Goal: Task Accomplishment & Management: Complete application form

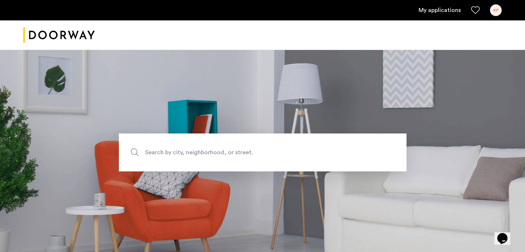
click at [438, 9] on link "My applications" at bounding box center [440, 10] width 42 height 9
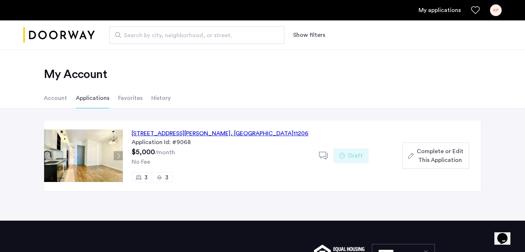
click at [439, 156] on span "Complete or Edit This Application" at bounding box center [440, 156] width 47 height 18
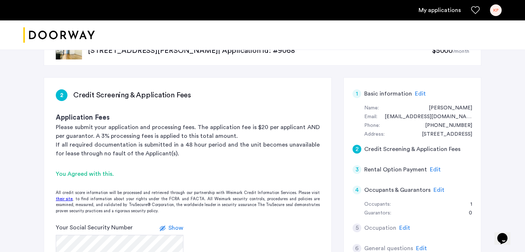
scroll to position [69, 0]
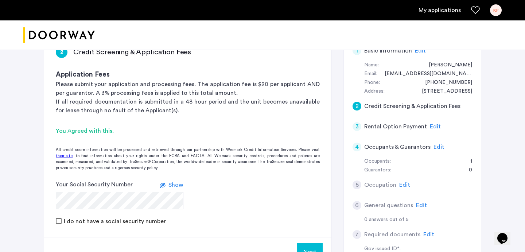
click at [362, 105] on div "2 Credit Screening & Application Fees" at bounding box center [413, 106] width 120 height 20
click at [359, 105] on div "2" at bounding box center [357, 106] width 9 height 9
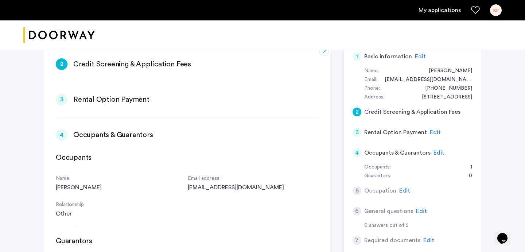
scroll to position [62, 0]
click at [357, 115] on div "2" at bounding box center [357, 112] width 9 height 9
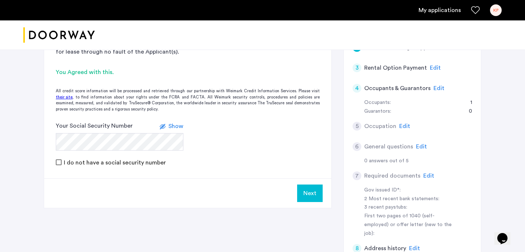
scroll to position [133, 0]
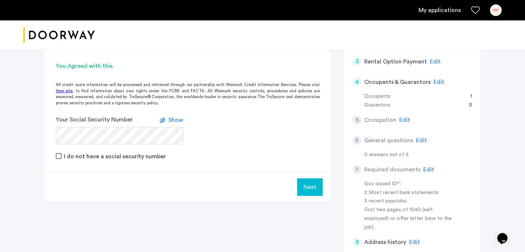
click at [307, 193] on button "Next" at bounding box center [310, 187] width 26 height 18
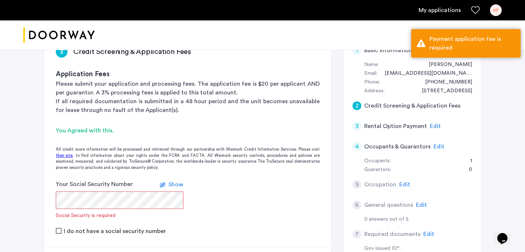
scroll to position [98, 0]
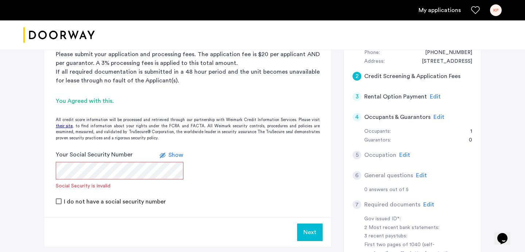
click at [179, 157] on span "Show" at bounding box center [175, 155] width 15 height 6
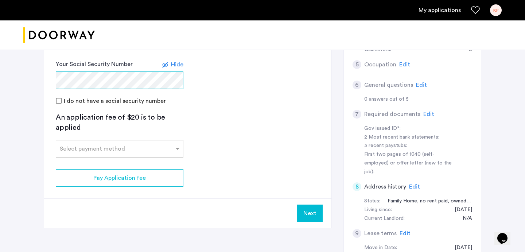
scroll to position [189, 0]
click at [161, 154] on div "Select payment method" at bounding box center [120, 149] width 128 height 18
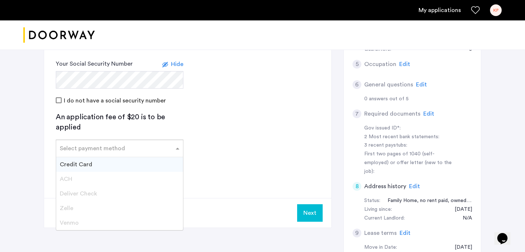
click at [151, 162] on div "Credit Card" at bounding box center [119, 164] width 127 height 15
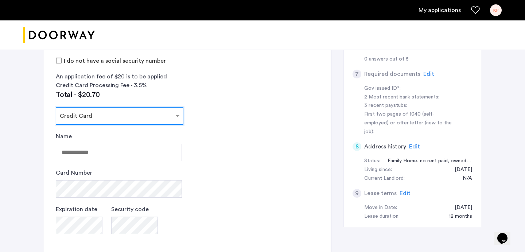
scroll to position [236, 0]
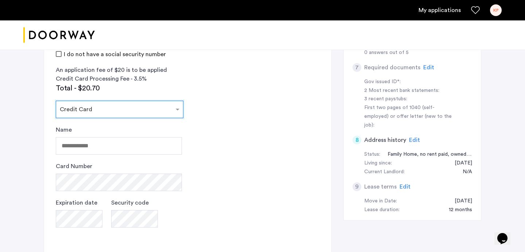
click at [172, 106] on div at bounding box center [119, 107] width 127 height 9
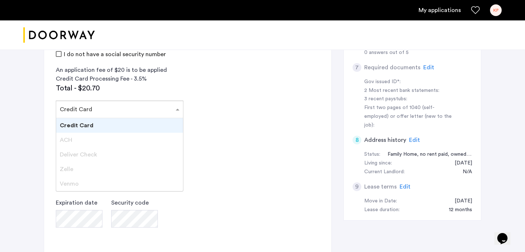
click at [104, 168] on div "Zelle" at bounding box center [119, 169] width 127 height 15
click at [113, 127] on div "Credit Card" at bounding box center [119, 125] width 127 height 15
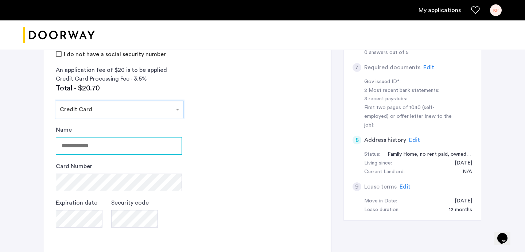
click at [108, 145] on input "Name" at bounding box center [119, 146] width 126 height 18
type input "**********"
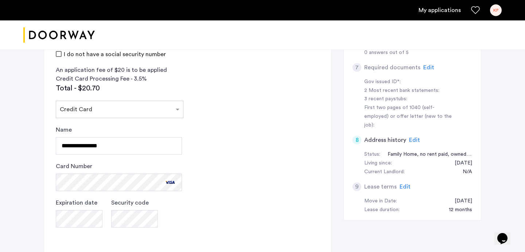
click at [39, 182] on div "187 Johnson Avenue, Unit 2B, Brooklyn, NY 11206 | Application Id: #9068 $5000 /…" at bounding box center [262, 69] width 459 height 511
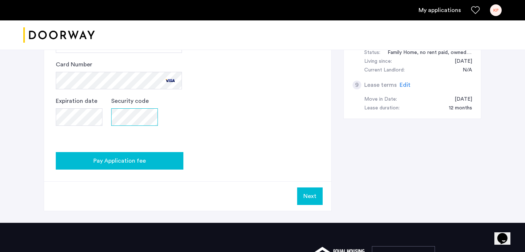
scroll to position [338, 0]
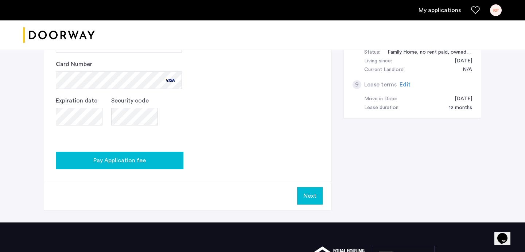
click at [146, 158] on div "Pay Application fee" at bounding box center [120, 160] width 116 height 9
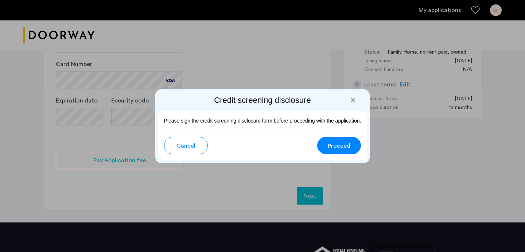
click at [355, 99] on div at bounding box center [352, 100] width 7 height 7
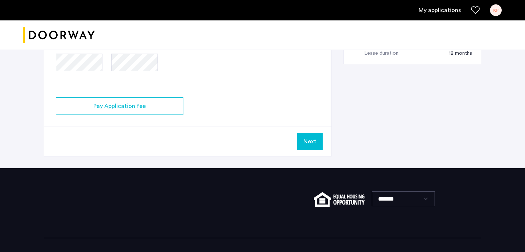
scroll to position [410, 0]
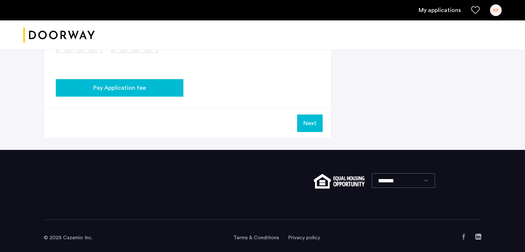
click at [158, 84] on div "Pay Application fee" at bounding box center [120, 88] width 116 height 9
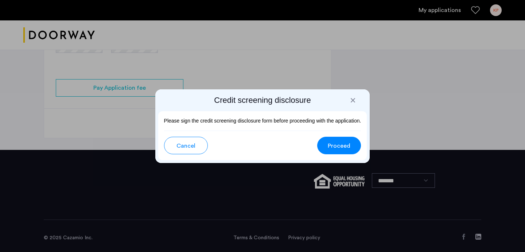
click at [348, 144] on span "Proceed" at bounding box center [339, 145] width 23 height 9
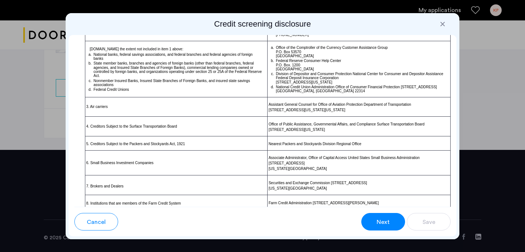
scroll to position [532, 0]
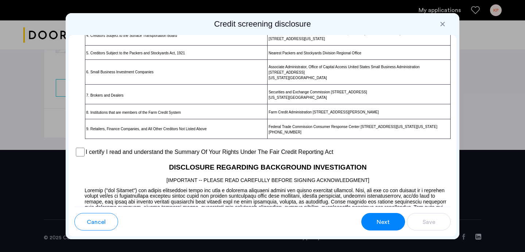
click at [85, 155] on div "I certify I read and understand the Summary Of Your Rights Under The Fair Credi…" at bounding box center [262, 152] width 376 height 11
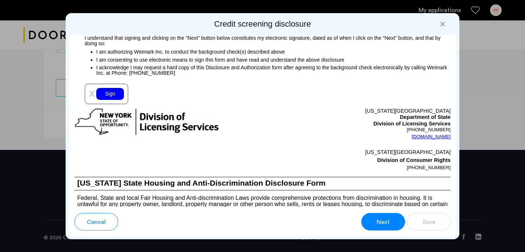
scroll to position [864, 0]
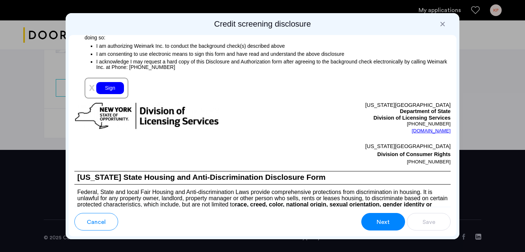
click at [98, 92] on div "Sign" at bounding box center [110, 88] width 28 height 12
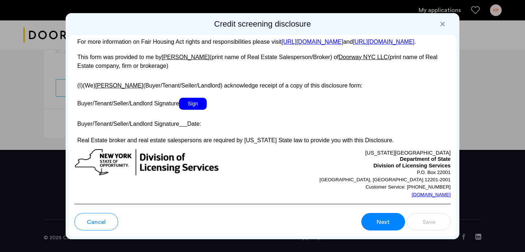
scroll to position [1378, 0]
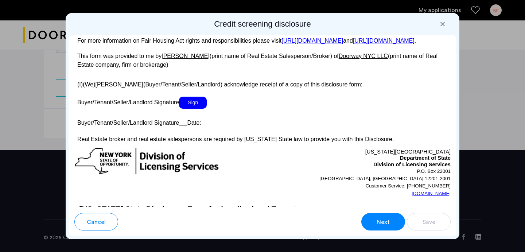
click at [187, 109] on span "Sign" at bounding box center [193, 103] width 28 height 12
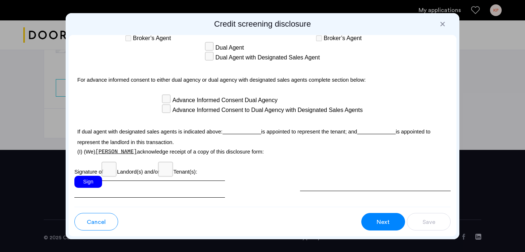
scroll to position [2184, 0]
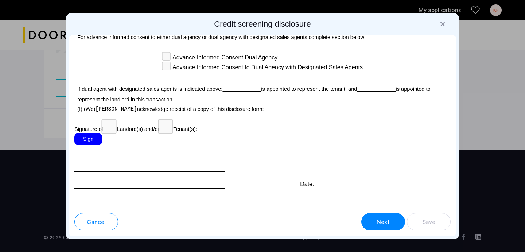
click at [92, 133] on div "Sign" at bounding box center [88, 139] width 28 height 12
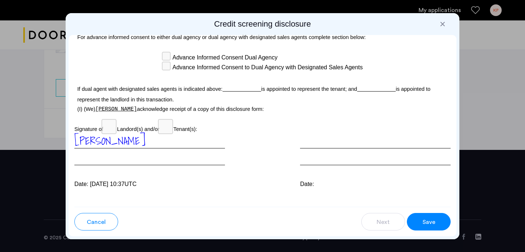
click at [436, 223] on button "Save" at bounding box center [429, 222] width 44 height 18
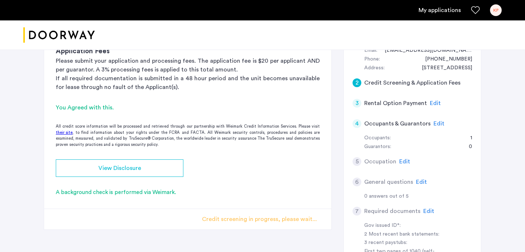
scroll to position [108, 0]
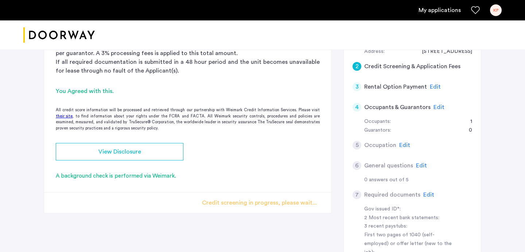
click at [357, 85] on div "3" at bounding box center [357, 86] width 9 height 9
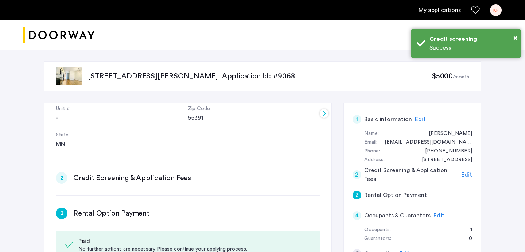
scroll to position [146, 0]
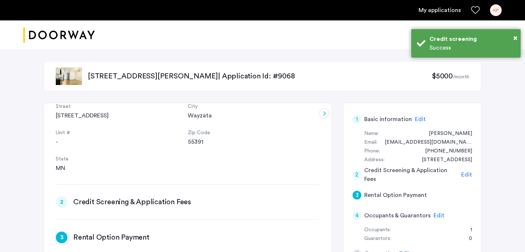
click at [325, 115] on div at bounding box center [324, 113] width 9 height 9
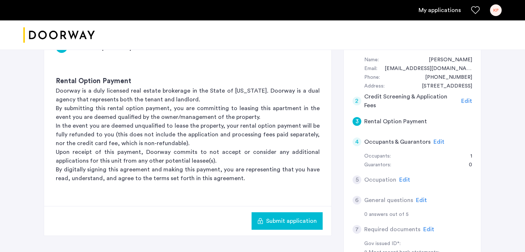
scroll to position [0, 0]
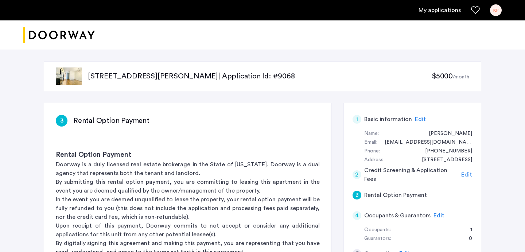
click at [357, 172] on div "2" at bounding box center [357, 174] width 9 height 9
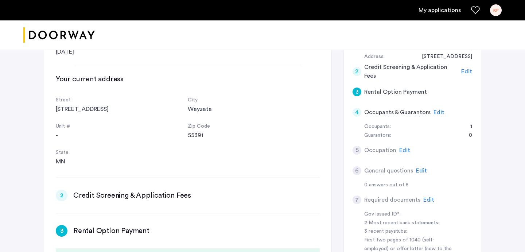
click at [465, 69] on span "Edit" at bounding box center [466, 72] width 11 height 6
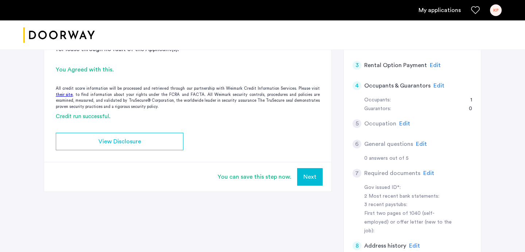
click at [308, 177] on button "Next" at bounding box center [310, 177] width 26 height 18
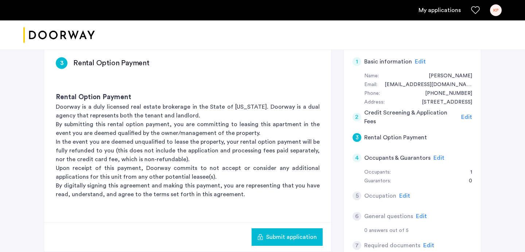
click at [277, 236] on span "Submit application" at bounding box center [291, 237] width 51 height 9
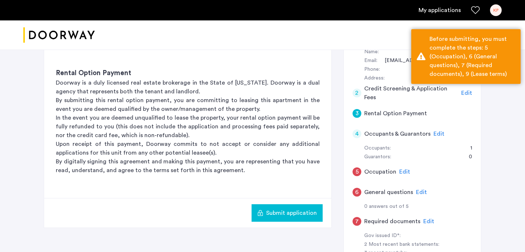
click at [435, 135] on span "Edit" at bounding box center [439, 134] width 11 height 6
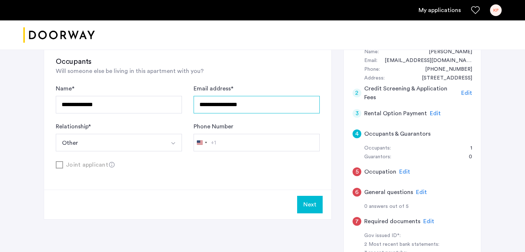
click at [237, 100] on input "**********" at bounding box center [257, 105] width 126 height 18
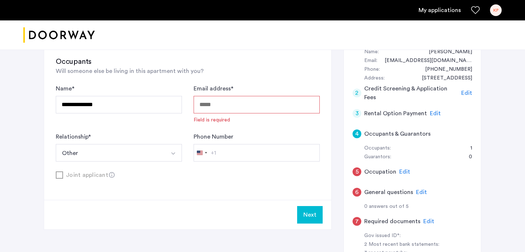
paste input "**********"
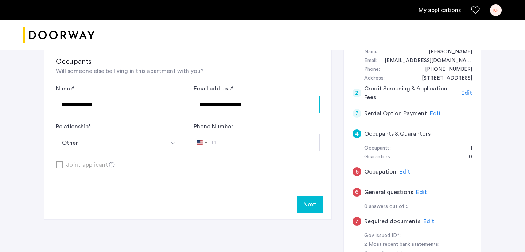
type input "**********"
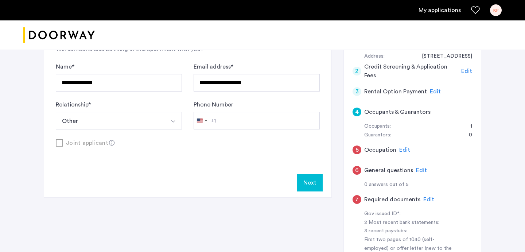
click at [314, 185] on button "Next" at bounding box center [310, 183] width 26 height 18
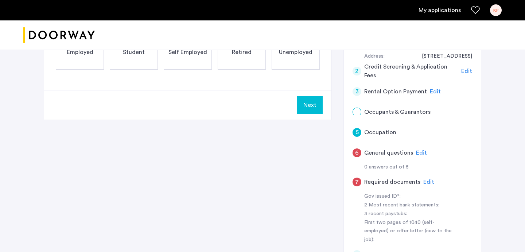
scroll to position [0, 0]
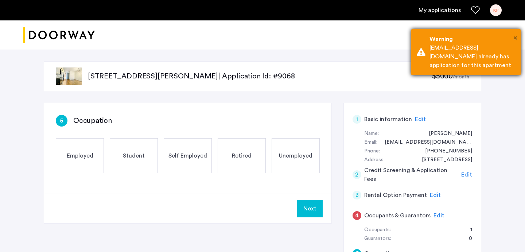
click at [517, 36] on span "×" at bounding box center [515, 37] width 4 height 7
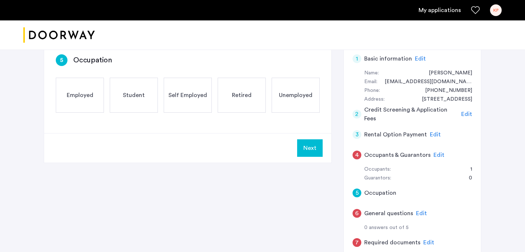
scroll to position [61, 0]
click at [436, 156] on span "Edit" at bounding box center [439, 155] width 11 height 6
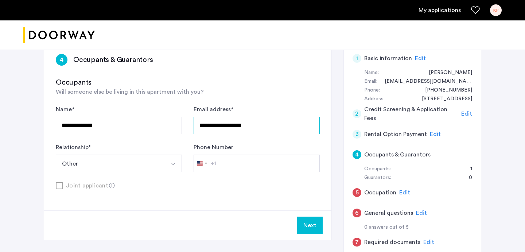
click at [233, 123] on input "**********" at bounding box center [257, 126] width 126 height 18
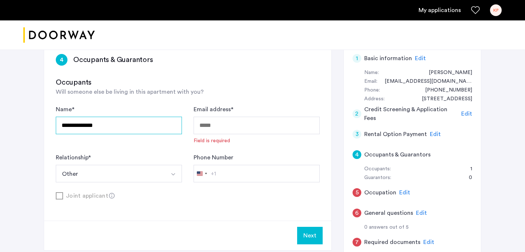
click at [111, 117] on input "**********" at bounding box center [119, 126] width 126 height 18
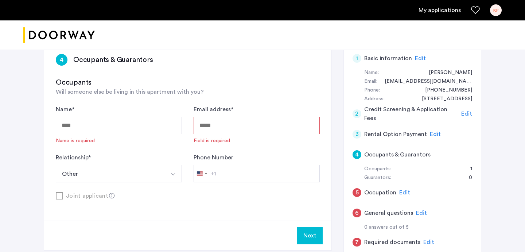
click at [111, 85] on h3 "Occupants" at bounding box center [188, 82] width 264 height 10
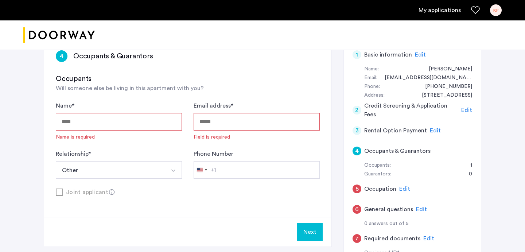
scroll to position [65, 0]
type input "**********"
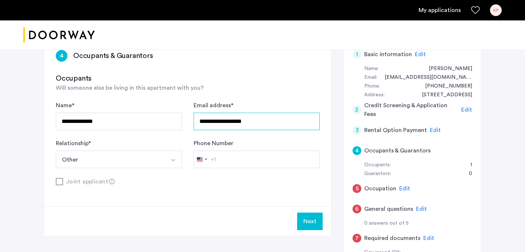
type input "**********"
click at [140, 73] on h3 "Occupants" at bounding box center [188, 78] width 264 height 10
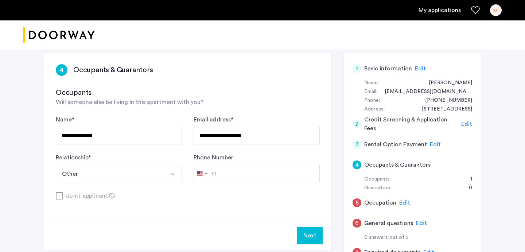
scroll to position [51, 0]
click at [56, 196] on div "Joint applicant" at bounding box center [188, 195] width 264 height 9
click at [109, 194] on icon at bounding box center [112, 196] width 6 height 6
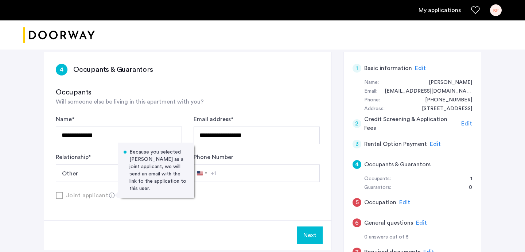
click at [109, 194] on icon at bounding box center [112, 196] width 6 height 6
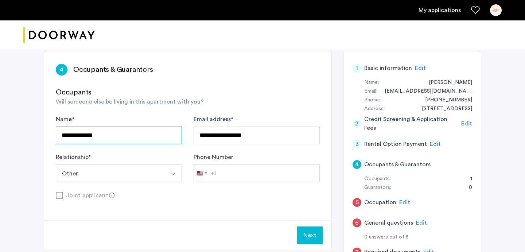
click at [104, 138] on input "**********" at bounding box center [119, 136] width 126 height 18
click at [159, 107] on div "**********" at bounding box center [188, 143] width 264 height 113
click at [127, 138] on input "**********" at bounding box center [119, 136] width 126 height 18
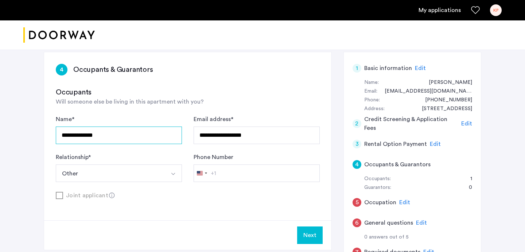
click at [127, 138] on input "**********" at bounding box center [119, 136] width 126 height 18
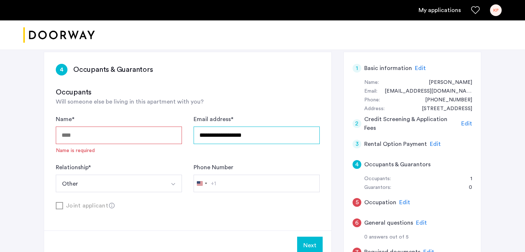
click at [241, 133] on input "**********" at bounding box center [257, 136] width 126 height 18
click at [213, 107] on div "Occupants Will someone else be living in this apartment with you? Name * Name i…" at bounding box center [188, 148] width 264 height 123
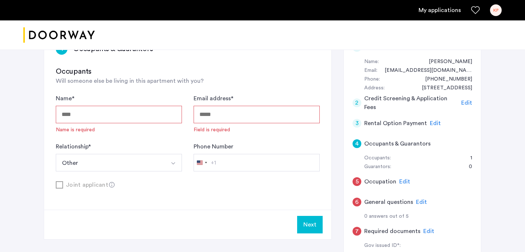
scroll to position [0, 0]
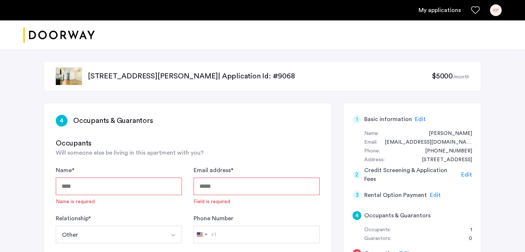
click at [169, 136] on div "4 Occupants & Guarantors Occupants Will someone else be living in this apartmen…" at bounding box center [187, 192] width 287 height 178
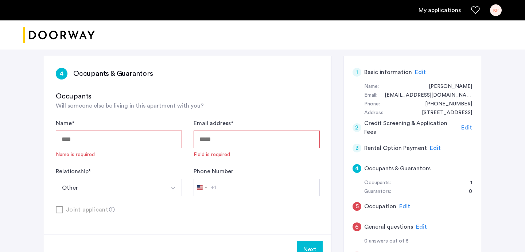
click at [168, 167] on div "Relationship * ***** Other Husband Wife Son Daughter Mother Father Friend Other" at bounding box center [119, 181] width 126 height 29
click at [138, 181] on button "Other" at bounding box center [110, 188] width 109 height 18
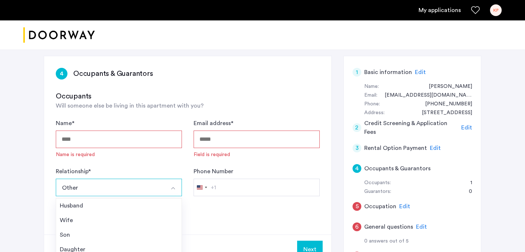
click at [138, 182] on button "Other" at bounding box center [110, 188] width 109 height 18
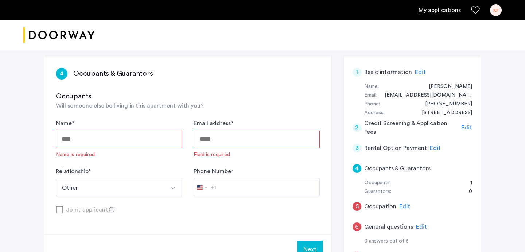
click at [133, 141] on input "Name *" at bounding box center [119, 140] width 126 height 18
type input "**********"
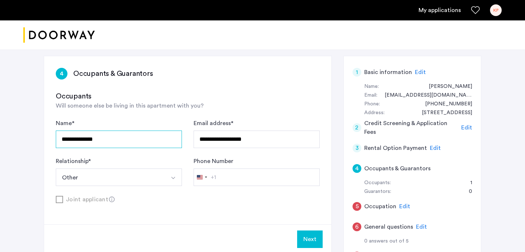
type input "**********"
click at [142, 97] on h3 "Occupants" at bounding box center [188, 96] width 264 height 10
click at [309, 240] on button "Next" at bounding box center [310, 239] width 26 height 18
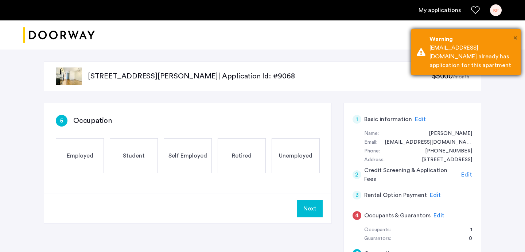
click at [517, 36] on span "×" at bounding box center [515, 37] width 4 height 7
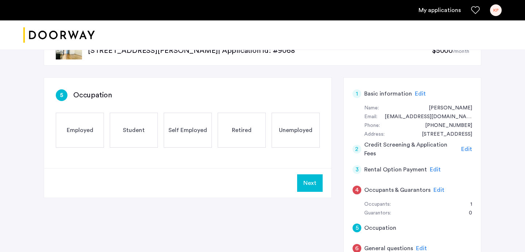
scroll to position [27, 0]
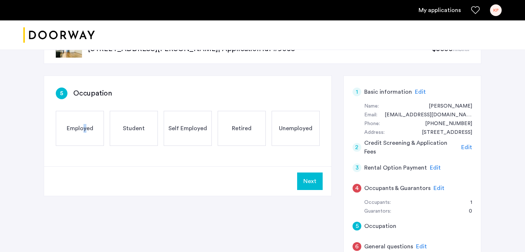
click at [85, 129] on span "Employed" at bounding box center [80, 128] width 27 height 9
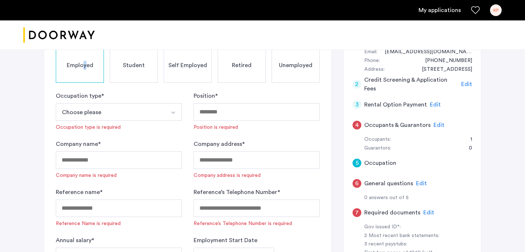
scroll to position [93, 0]
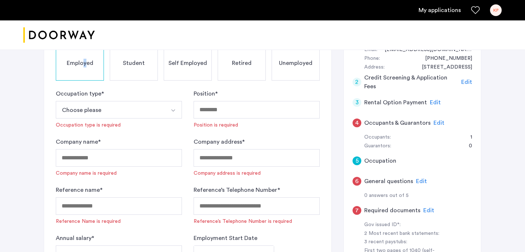
click at [120, 107] on button "Choose please" at bounding box center [110, 110] width 109 height 18
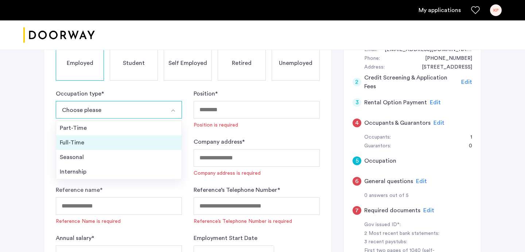
click at [114, 146] on div "Full-Time" at bounding box center [119, 142] width 118 height 9
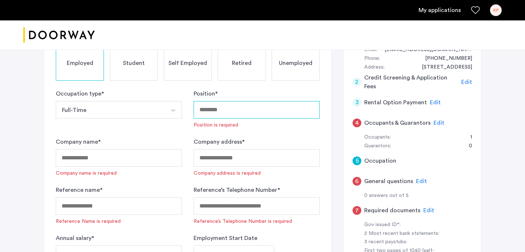
click at [225, 111] on input "Position *" at bounding box center [257, 110] width 126 height 18
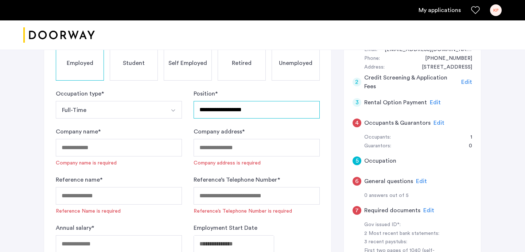
type input "**********"
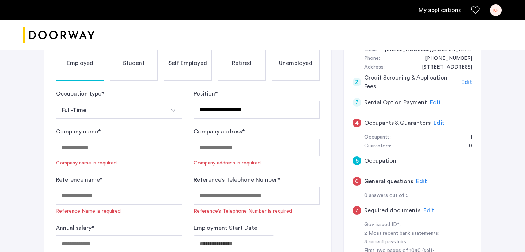
click at [102, 149] on input "Company name *" at bounding box center [119, 148] width 126 height 18
type input "**********"
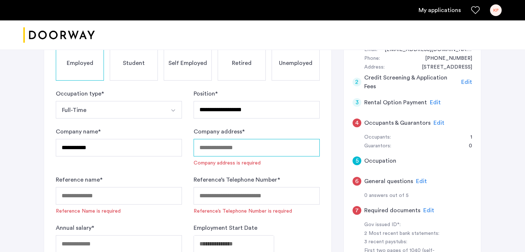
click at [224, 154] on input "Company address *" at bounding box center [257, 148] width 126 height 18
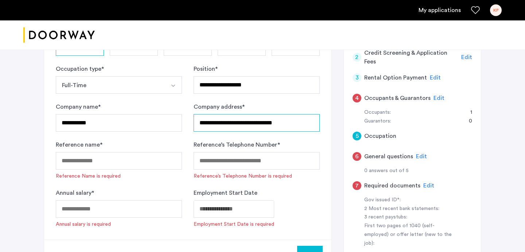
scroll to position [118, 0]
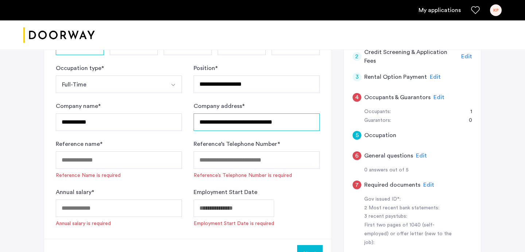
type input "**********"
click at [115, 159] on input "Reference name *" at bounding box center [119, 160] width 126 height 18
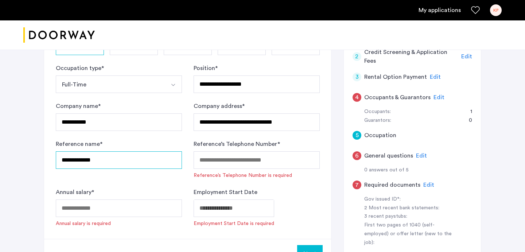
type input "**********"
click at [217, 160] on input "Reference’s Telephone Number *" at bounding box center [257, 160] width 126 height 18
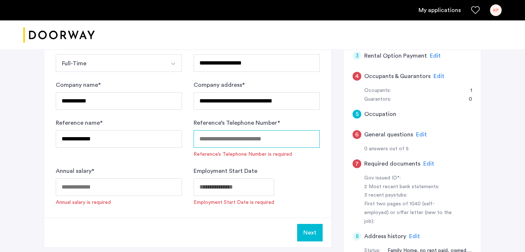
scroll to position [151, 0]
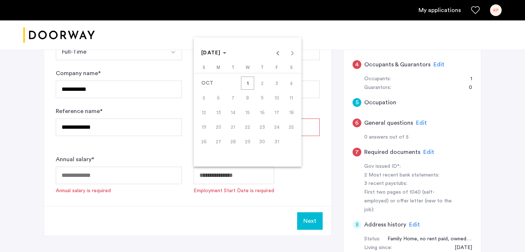
click at [291, 57] on div "OCT 2025 OCT 2025" at bounding box center [247, 53] width 104 height 15
click at [291, 54] on div "OCT 2025 OCT 2025" at bounding box center [247, 53] width 104 height 15
click at [291, 53] on div "OCT 2025 OCT 2025" at bounding box center [247, 53] width 104 height 15
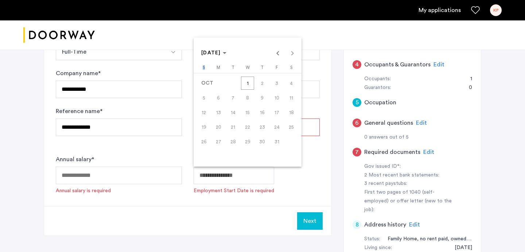
click at [291, 53] on div "OCT 2025 OCT 2025" at bounding box center [247, 53] width 104 height 15
click at [292, 54] on div "OCT 2025 OCT 2025" at bounding box center [247, 53] width 104 height 15
click at [275, 52] on span "Previous month" at bounding box center [278, 53] width 15 height 15
click at [290, 51] on span "Next month" at bounding box center [292, 53] width 15 height 15
click at [294, 54] on div "OCT 2025 OCT 2025" at bounding box center [247, 53] width 104 height 15
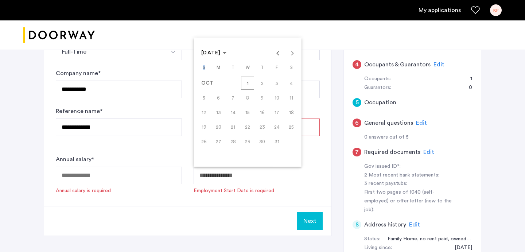
click at [294, 54] on div "OCT 2025 OCT 2025" at bounding box center [247, 53] width 104 height 15
click at [252, 49] on div "OCT 2025 OCT 2025" at bounding box center [247, 53] width 104 height 15
click at [260, 119] on button "16" at bounding box center [262, 112] width 15 height 15
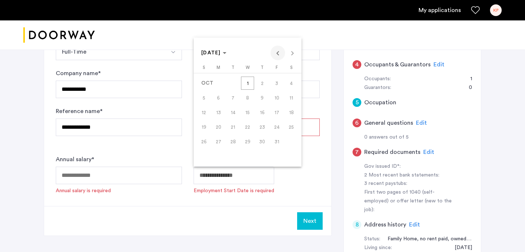
click at [278, 50] on span "Previous month" at bounding box center [278, 53] width 15 height 15
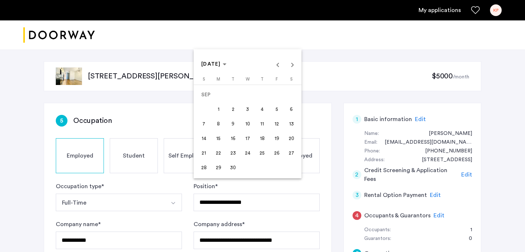
scroll to position [313, 0]
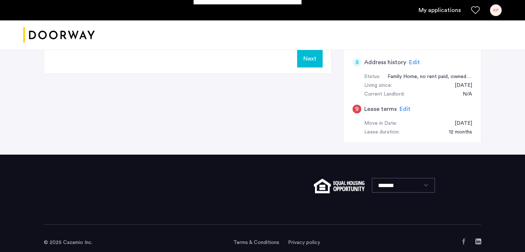
click at [240, 132] on div at bounding box center [262, 126] width 525 height 252
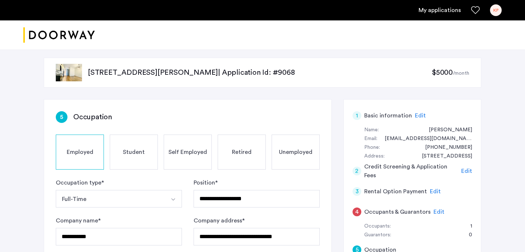
scroll to position [0, 0]
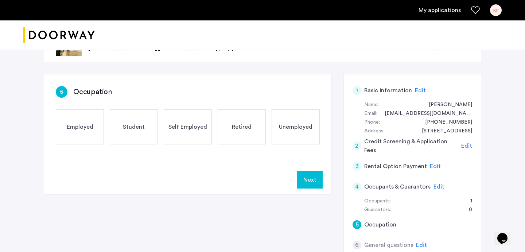
scroll to position [32, 0]
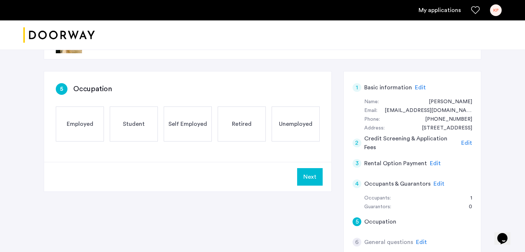
click at [91, 126] on span "Employed" at bounding box center [80, 124] width 27 height 9
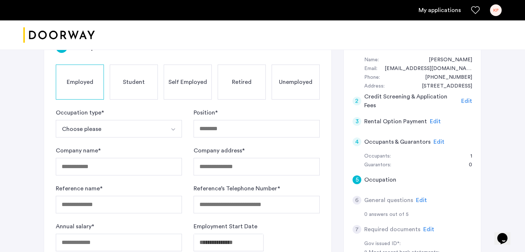
scroll to position [80, 0]
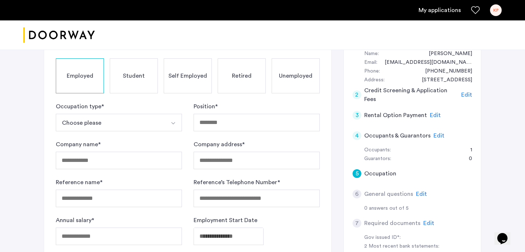
click at [139, 122] on button "Choose please" at bounding box center [110, 123] width 109 height 18
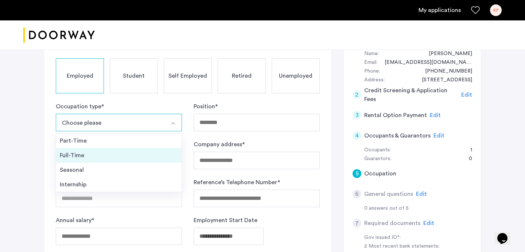
click at [112, 158] on div "Full-Time" at bounding box center [119, 155] width 118 height 9
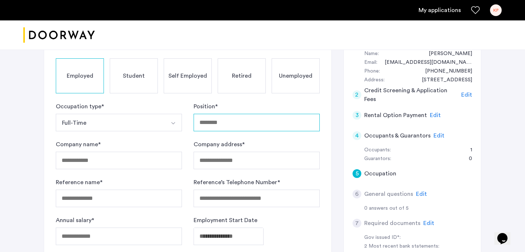
click at [221, 125] on input "Position *" at bounding box center [257, 123] width 126 height 18
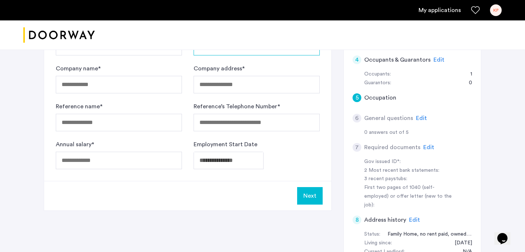
type input "**********"
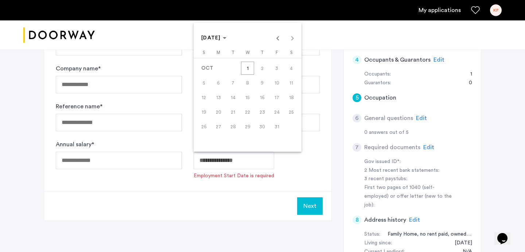
click at [249, 184] on div at bounding box center [262, 126] width 525 height 252
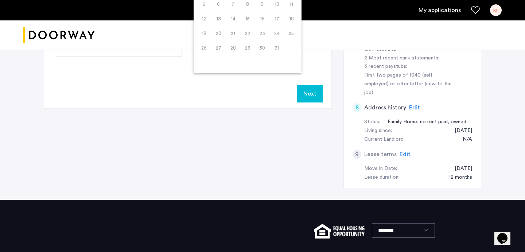
scroll to position [0, 0]
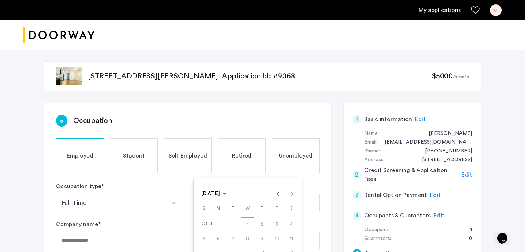
click at [454, 12] on div at bounding box center [262, 126] width 525 height 252
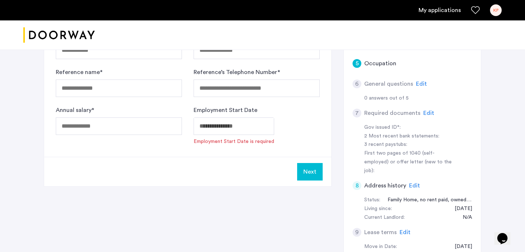
click at [442, 11] on link "My applications" at bounding box center [440, 10] width 42 height 9
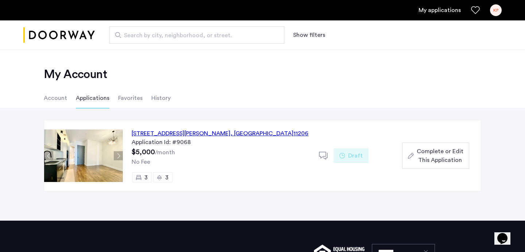
click at [441, 11] on link "My applications" at bounding box center [440, 10] width 42 height 9
click at [323, 154] on icon at bounding box center [323, 155] width 9 height 9
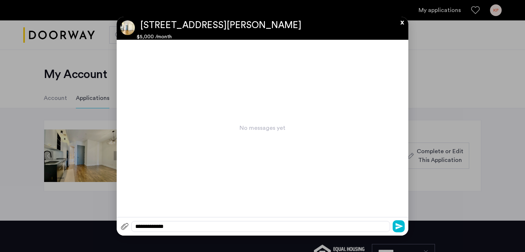
click at [406, 23] on app-conversation "**********" at bounding box center [263, 126] width 292 height 219
click at [404, 22] on button "x" at bounding box center [400, 21] width 11 height 8
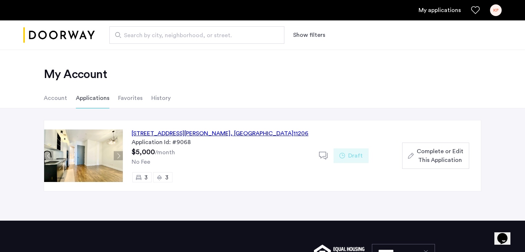
click at [434, 159] on span "Complete or Edit This Application" at bounding box center [440, 156] width 47 height 18
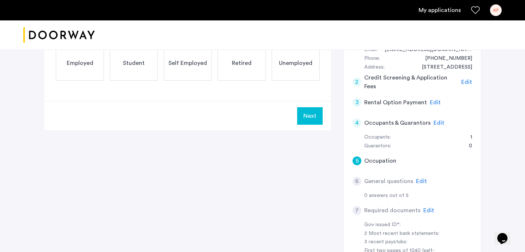
scroll to position [108, 0]
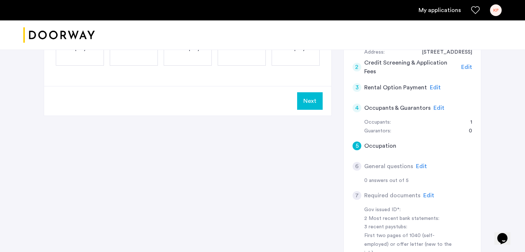
click at [438, 108] on span "Edit" at bounding box center [439, 108] width 11 height 6
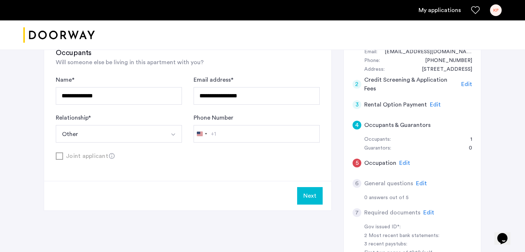
scroll to position [94, 0]
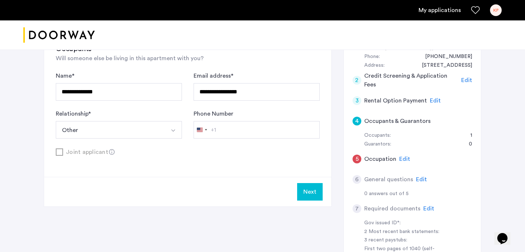
click at [312, 187] on button "Next" at bounding box center [310, 192] width 26 height 18
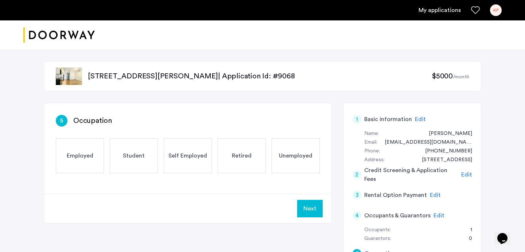
click at [96, 147] on div "Employed" at bounding box center [80, 155] width 48 height 35
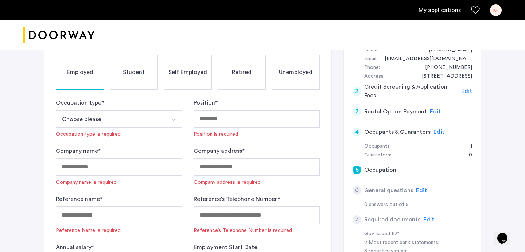
scroll to position [175, 0]
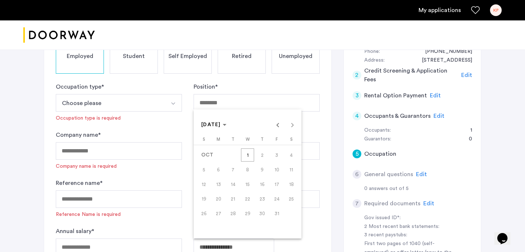
scroll to position [100, 0]
click at [250, 86] on div at bounding box center [262, 126] width 525 height 252
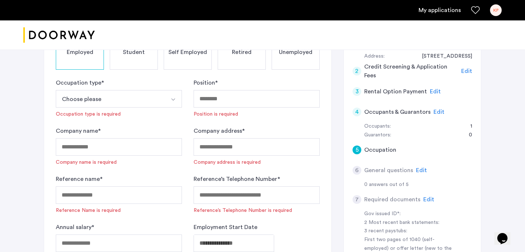
click at [135, 112] on div "Occupation type * Choose please Part-Time Full-Time Seasonal Internship Occupat…" at bounding box center [119, 97] width 126 height 39
click at [132, 107] on button "Choose please" at bounding box center [110, 99] width 109 height 18
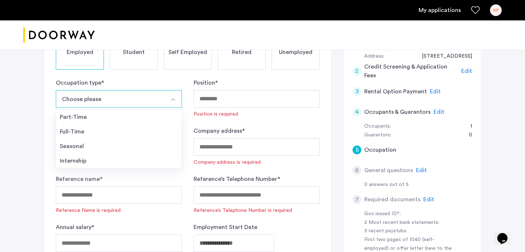
click at [120, 126] on li "Full-Time" at bounding box center [118, 131] width 125 height 15
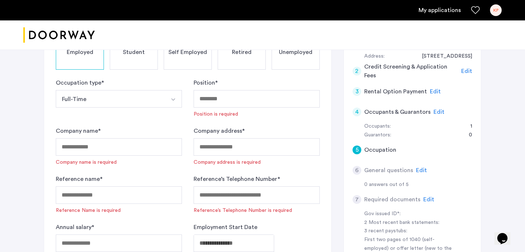
click at [416, 169] on span "Edit" at bounding box center [421, 170] width 11 height 6
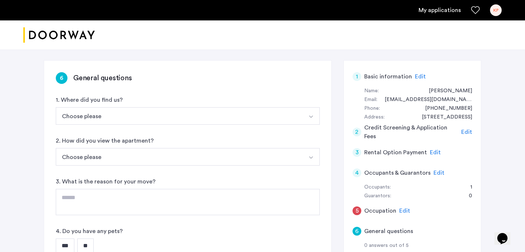
scroll to position [44, 0]
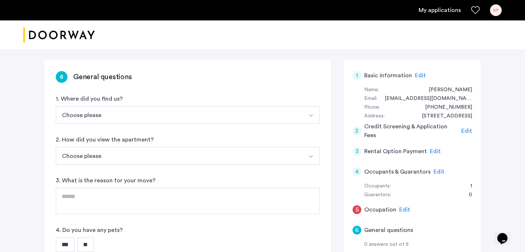
click at [171, 111] on button "Choose please" at bounding box center [179, 115] width 247 height 18
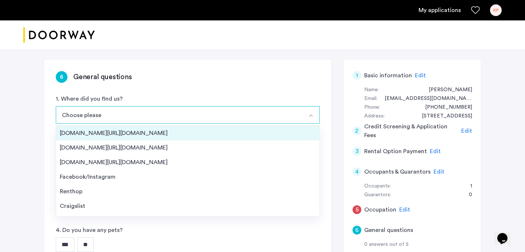
click at [156, 135] on div "[DOMAIN_NAME][URL][DOMAIN_NAME]" at bounding box center [188, 133] width 256 height 9
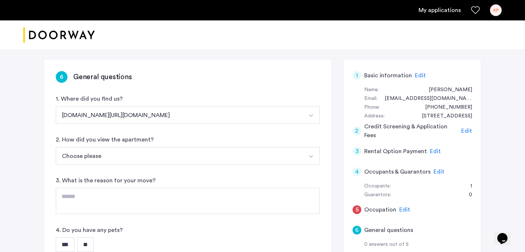
click at [139, 150] on button "Choose please" at bounding box center [179, 156] width 247 height 18
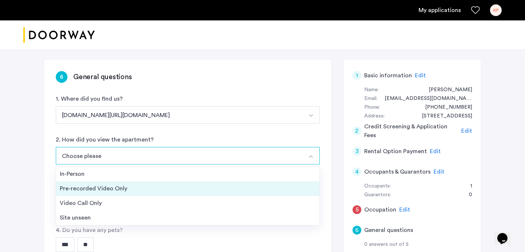
click at [124, 191] on div "Pre-recorded Video Only" at bounding box center [188, 188] width 256 height 9
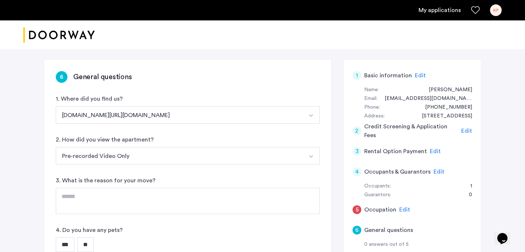
click at [121, 174] on div "6 General questions 1. Where did you find us? Streeteasy.com/Zillow.com Streete…" at bounding box center [187, 181] width 287 height 245
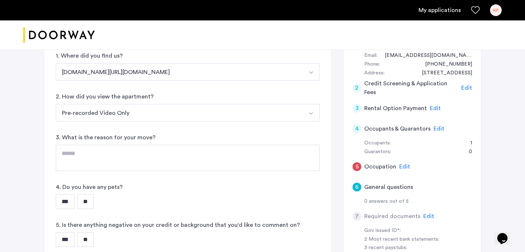
scroll to position [86, 0]
click at [110, 118] on button "Pre-recorded Video Only" at bounding box center [179, 114] width 247 height 18
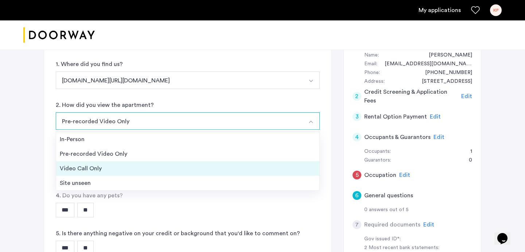
scroll to position [77, 0]
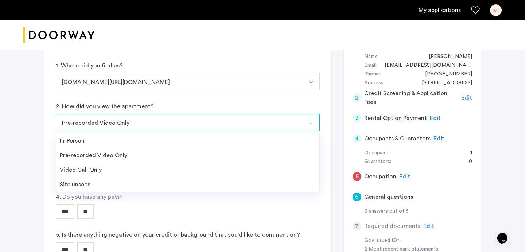
click at [101, 104] on label "2. How did you view the apartment?" at bounding box center [105, 106] width 98 height 9
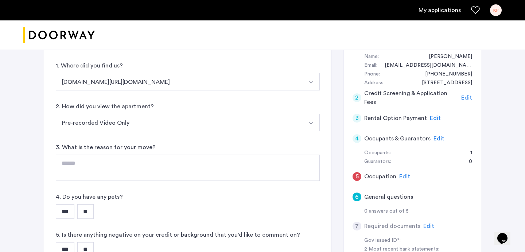
scroll to position [112, 0]
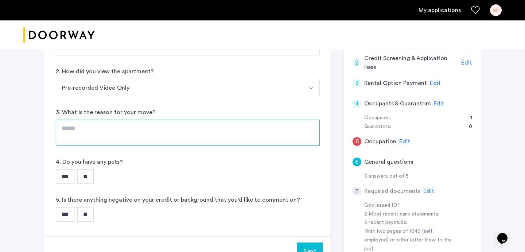
click at [104, 139] on textarea at bounding box center [188, 133] width 264 height 26
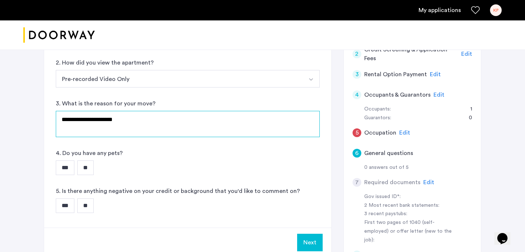
scroll to position [123, 0]
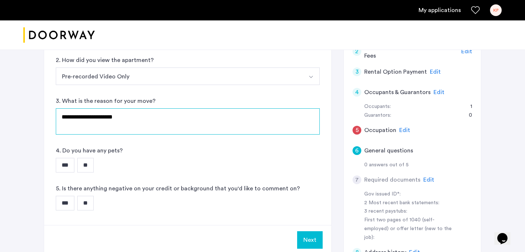
type textarea "**********"
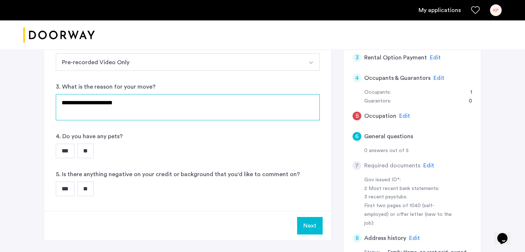
scroll to position [136, 0]
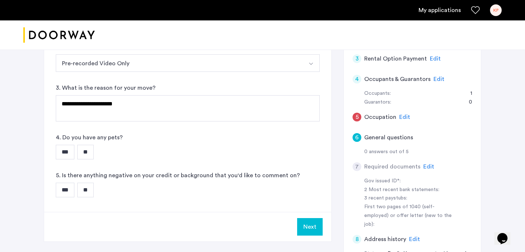
click at [86, 152] on input "**" at bounding box center [85, 152] width 16 height 15
click at [92, 188] on input "**" at bounding box center [85, 190] width 16 height 15
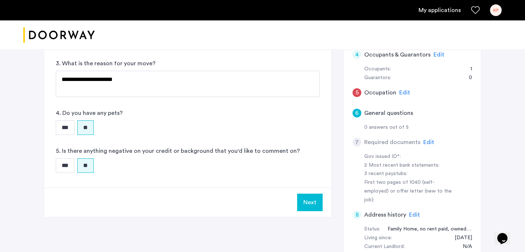
scroll to position [200, 0]
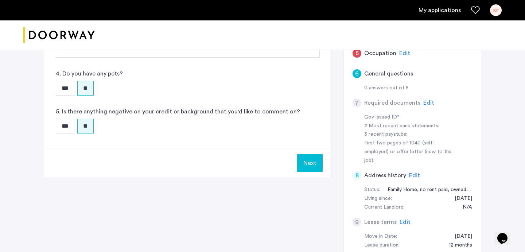
click at [310, 163] on button "Next" at bounding box center [310, 163] width 26 height 18
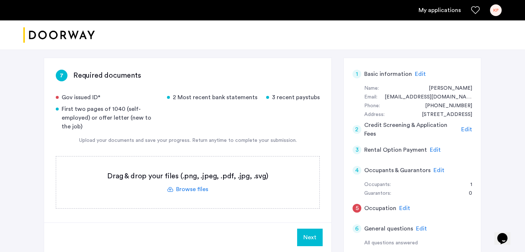
scroll to position [54, 0]
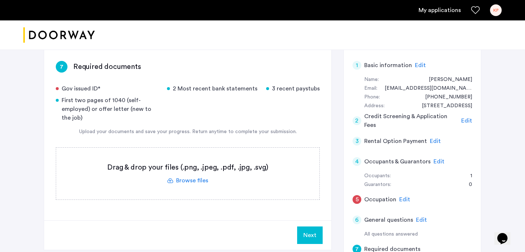
click at [217, 173] on label at bounding box center [187, 174] width 263 height 52
click at [0, 0] on input "file" at bounding box center [0, 0] width 0 height 0
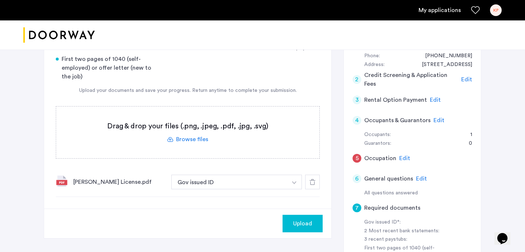
scroll to position [104, 0]
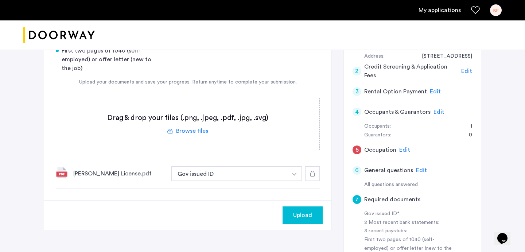
click at [297, 216] on span "Upload" at bounding box center [302, 215] width 19 height 9
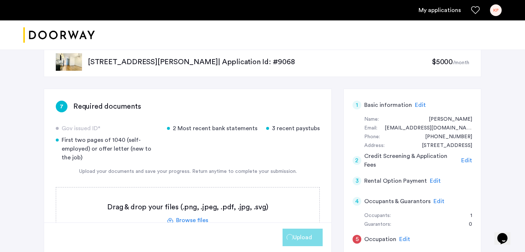
scroll to position [38, 0]
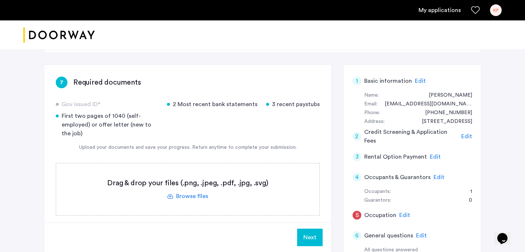
click at [238, 189] on label at bounding box center [187, 189] width 263 height 52
click at [0, 0] on input "file" at bounding box center [0, 0] width 0 height 0
click at [303, 240] on span "Upload" at bounding box center [302, 237] width 19 height 9
click at [144, 192] on label at bounding box center [187, 189] width 263 height 52
click at [0, 0] on input "file" at bounding box center [0, 0] width 0 height 0
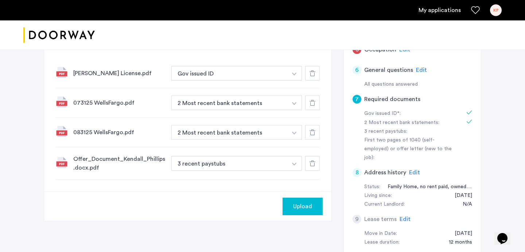
scroll to position [205, 0]
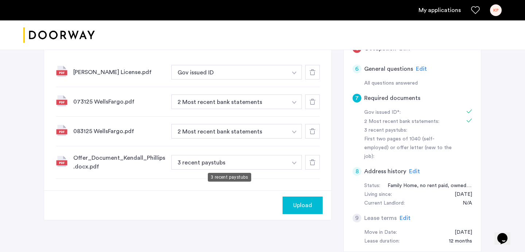
click at [269, 162] on button "3 recent paystubs" at bounding box center [229, 162] width 116 height 15
click at [282, 162] on button "3 recent paystubs" at bounding box center [229, 162] width 116 height 15
click at [287, 163] on button "button" at bounding box center [294, 162] width 15 height 15
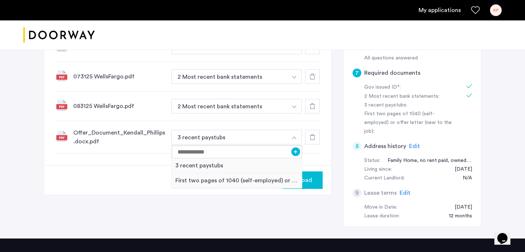
scroll to position [232, 0]
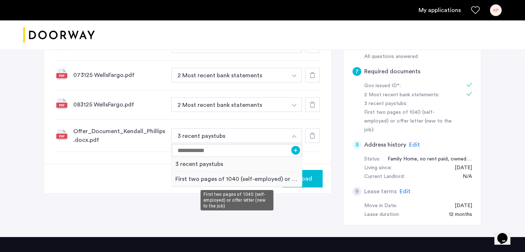
click at [245, 182] on div "First two pages of 1040 (self-employed) or offer letter (new to the job)" at bounding box center [237, 179] width 130 height 15
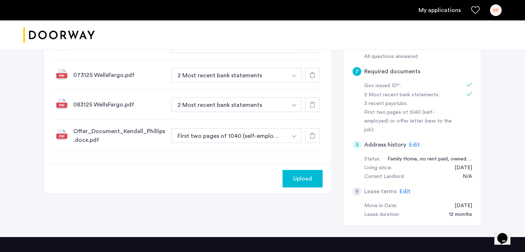
click at [309, 182] on span "Upload" at bounding box center [302, 178] width 19 height 9
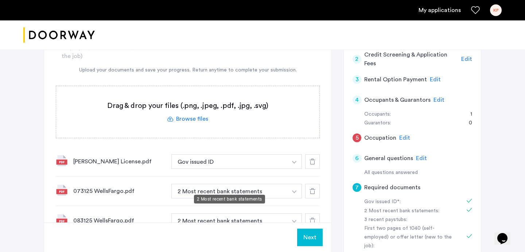
scroll to position [123, 0]
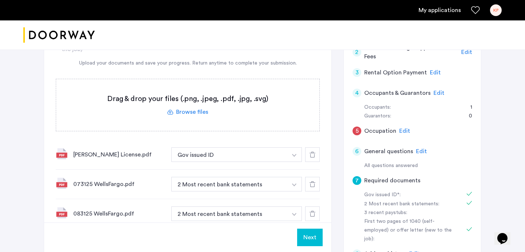
click at [307, 243] on button "Next" at bounding box center [310, 238] width 26 height 18
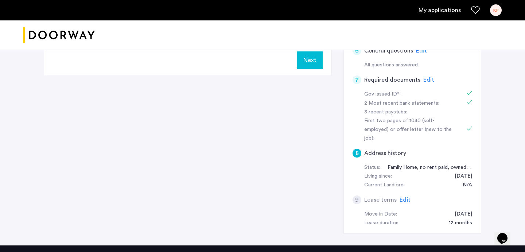
scroll to position [224, 0]
click at [404, 197] on span "Edit" at bounding box center [405, 200] width 11 height 6
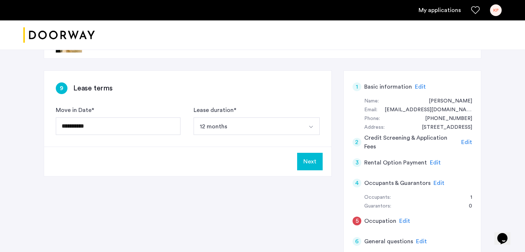
scroll to position [30, 0]
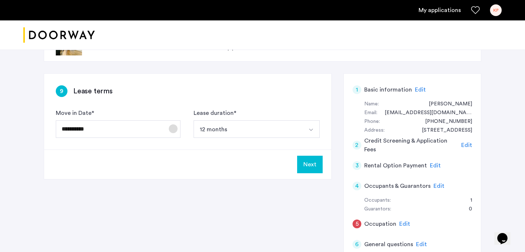
click at [173, 127] on span "Open calendar" at bounding box center [173, 129] width 18 height 18
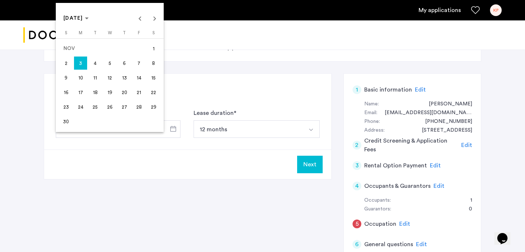
click at [140, 19] on span "Previous month" at bounding box center [140, 18] width 15 height 15
click at [155, 77] on span "18" at bounding box center [153, 77] width 13 height 13
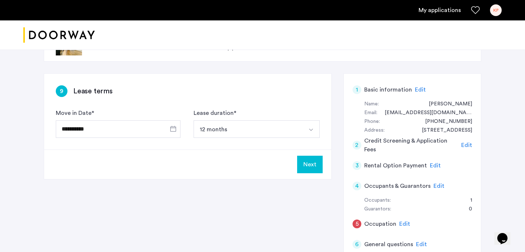
type input "**********"
click at [172, 128] on span "Open calendar" at bounding box center [173, 129] width 18 height 18
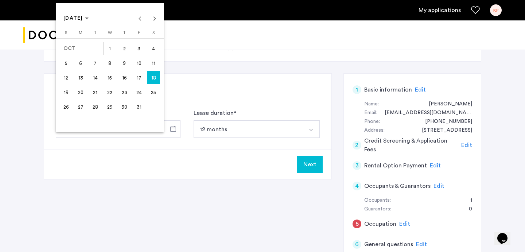
click at [199, 83] on div at bounding box center [262, 126] width 525 height 252
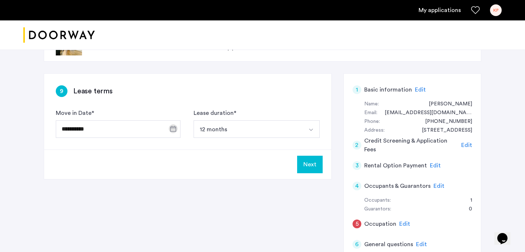
click at [315, 168] on button "Next" at bounding box center [310, 165] width 26 height 18
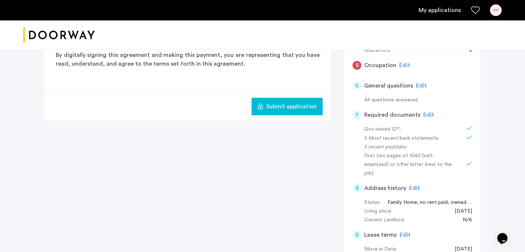
scroll to position [162, 0]
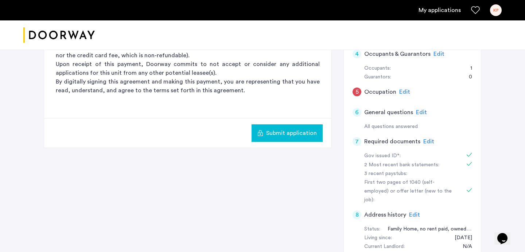
click at [403, 90] on span "Edit" at bounding box center [404, 92] width 11 height 6
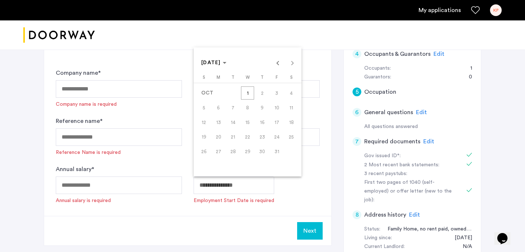
click at [290, 66] on div "OCT 2025 OCT 2025" at bounding box center [247, 62] width 104 height 15
click at [179, 224] on div at bounding box center [262, 126] width 525 height 252
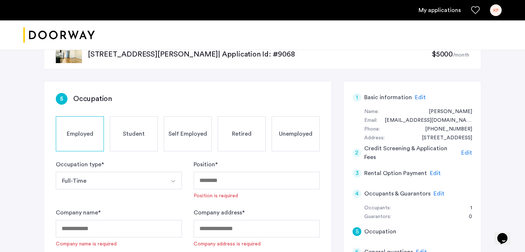
scroll to position [23, 0]
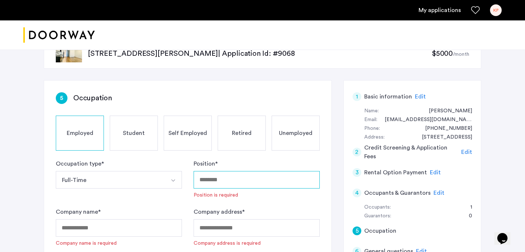
click at [209, 180] on input "Position *" at bounding box center [257, 180] width 126 height 18
click at [143, 123] on div "Student" at bounding box center [134, 133] width 48 height 35
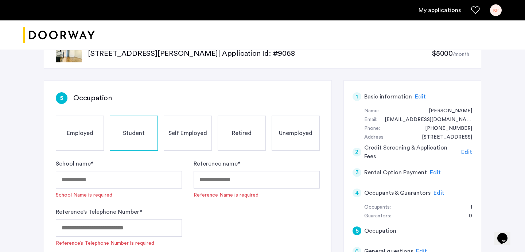
click at [74, 126] on div "Employed" at bounding box center [80, 133] width 48 height 35
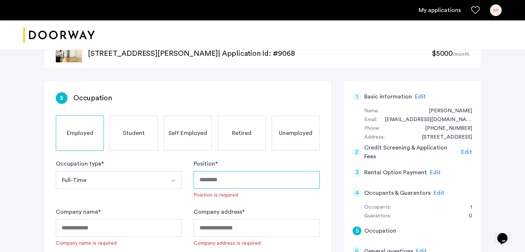
click at [219, 173] on input "Position *" at bounding box center [257, 180] width 126 height 18
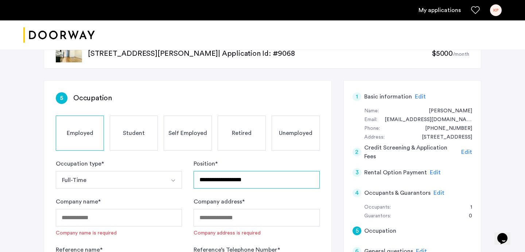
type input "**********"
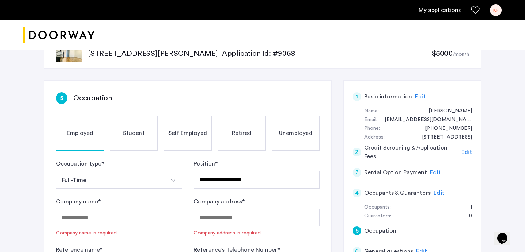
click at [125, 215] on input "Company name *" at bounding box center [119, 218] width 126 height 18
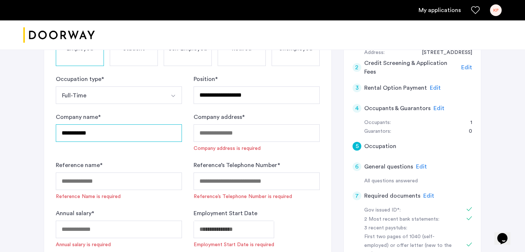
scroll to position [116, 0]
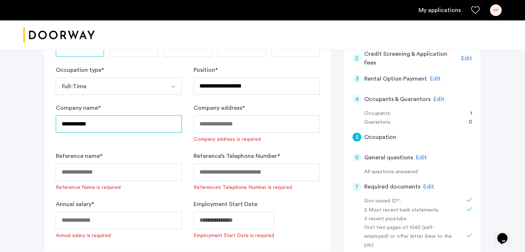
type input "**********"
click at [221, 126] on input "Company address *" at bounding box center [257, 124] width 126 height 18
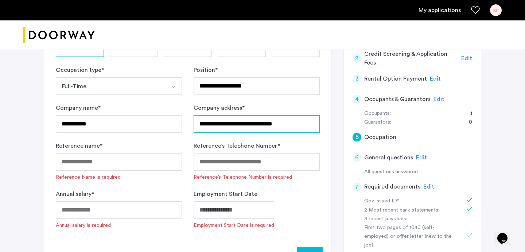
type input "**********"
click at [130, 154] on input "Reference name *" at bounding box center [119, 162] width 126 height 18
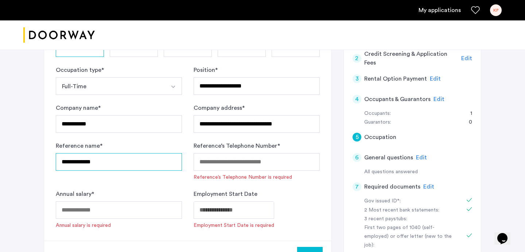
type input "**********"
click at [254, 157] on input "Reference’s Telephone Number *" at bounding box center [257, 162] width 126 height 18
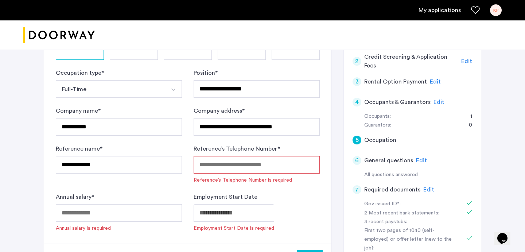
scroll to position [190, 0]
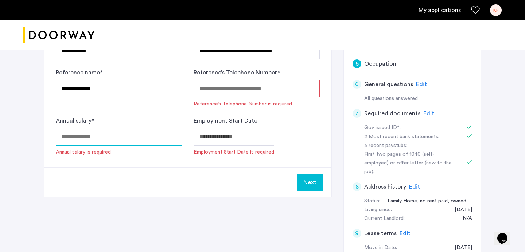
click at [83, 140] on input "Annual salary *" at bounding box center [119, 137] width 126 height 18
type input "*****"
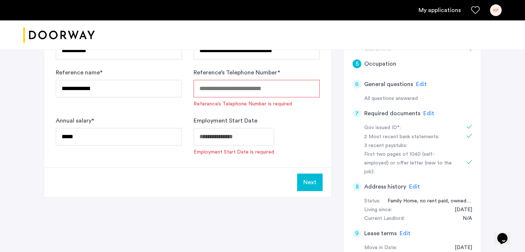
click at [155, 118] on div "Annual salary * *****" at bounding box center [119, 135] width 126 height 39
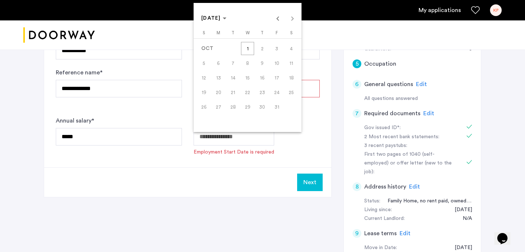
click at [251, 50] on span "1" at bounding box center [247, 48] width 13 height 13
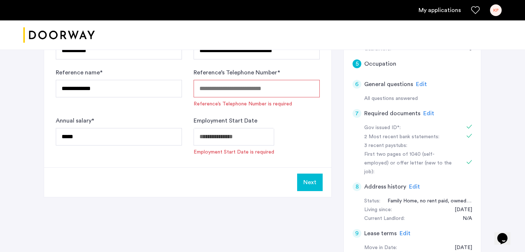
type input "**********"
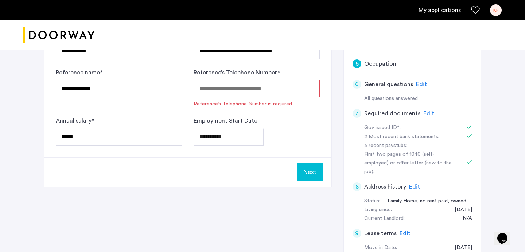
click at [223, 88] on input "Reference’s Telephone Number *" at bounding box center [257, 89] width 126 height 18
type input "*"
paste input "**********"
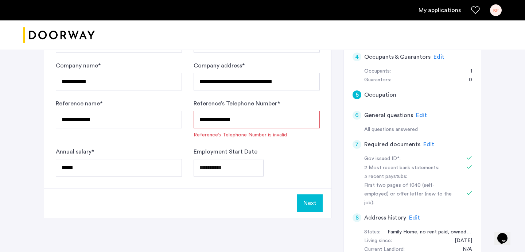
scroll to position [155, 0]
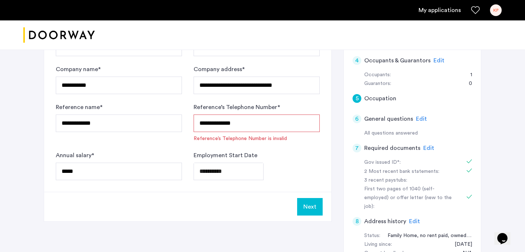
type input "**********"
click at [283, 104] on div "**********" at bounding box center [257, 122] width 126 height 39
click at [248, 127] on input "**********" at bounding box center [257, 124] width 126 height 18
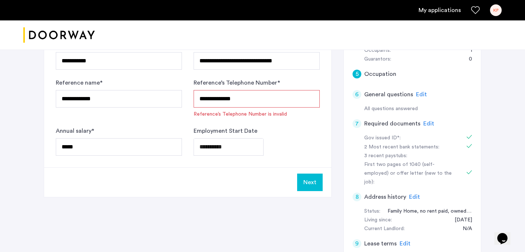
scroll to position [179, 0]
click at [248, 103] on input "**********" at bounding box center [257, 99] width 126 height 18
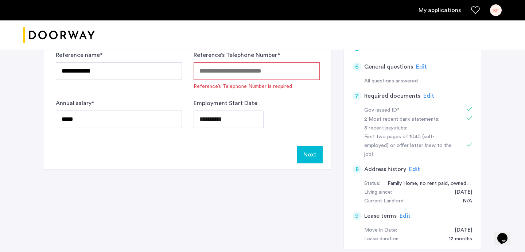
scroll to position [241, 0]
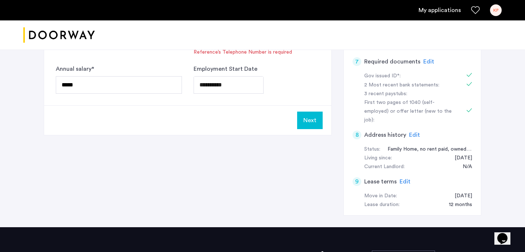
click at [310, 121] on button "Next" at bounding box center [310, 121] width 26 height 18
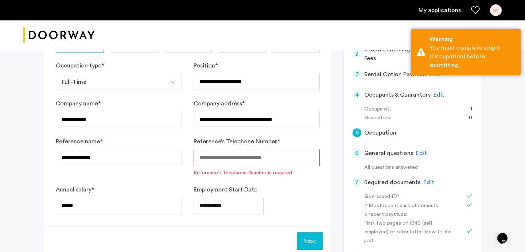
scroll to position [110, 0]
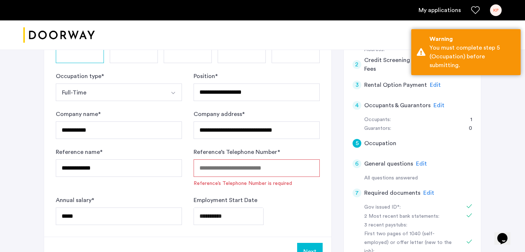
click at [255, 167] on input "Reference’s Telephone Number *" at bounding box center [257, 168] width 126 height 18
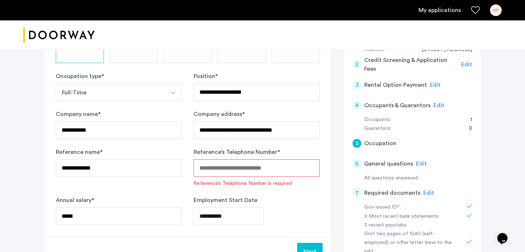
paste input "**********"
type input "**********"
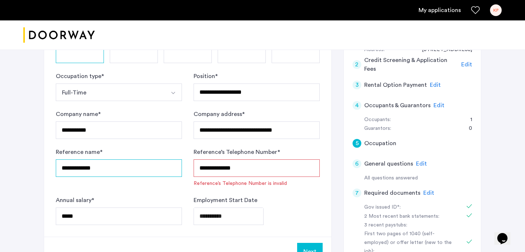
click at [169, 172] on input "**********" at bounding box center [119, 168] width 126 height 18
paste input "**********"
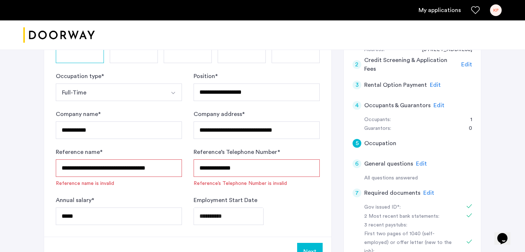
click at [177, 171] on input "**********" at bounding box center [119, 168] width 126 height 18
click at [105, 168] on input "**********" at bounding box center [119, 168] width 126 height 18
drag, startPoint x: 170, startPoint y: 168, endPoint x: 101, endPoint y: 170, distance: 68.6
click at [101, 170] on input "**********" at bounding box center [119, 168] width 126 height 18
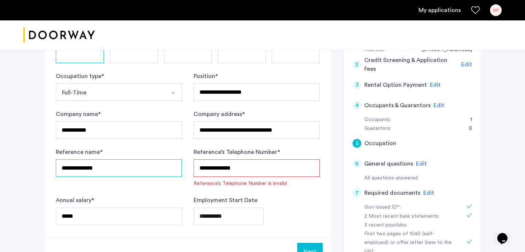
type input "**********"
click at [251, 171] on input "**********" at bounding box center [257, 168] width 126 height 18
click at [294, 191] on form "**********" at bounding box center [188, 148] width 264 height 153
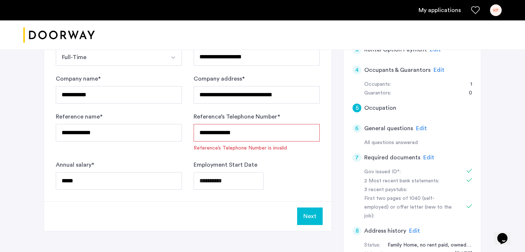
scroll to position [147, 0]
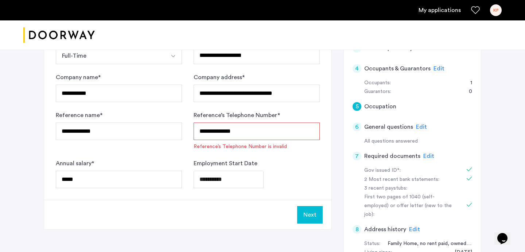
click at [221, 130] on input "**********" at bounding box center [257, 132] width 126 height 18
click at [304, 163] on div "**********" at bounding box center [257, 173] width 126 height 29
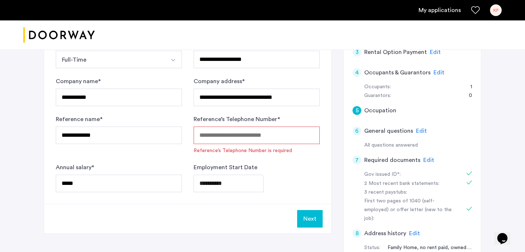
scroll to position [156, 0]
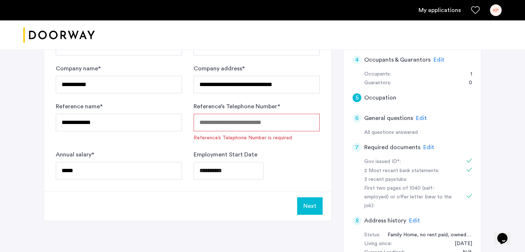
click at [310, 201] on button "Next" at bounding box center [310, 206] width 26 height 18
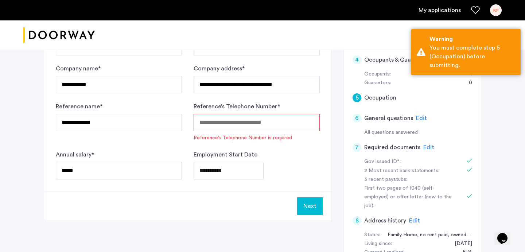
scroll to position [0, 0]
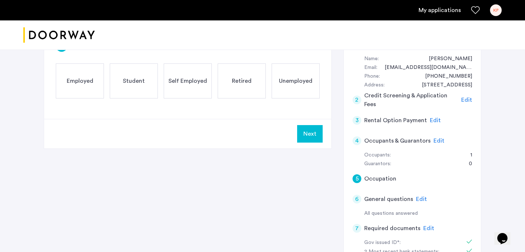
scroll to position [82, 0]
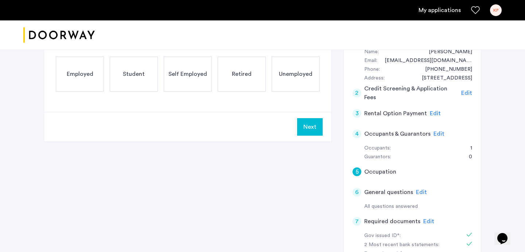
click at [438, 134] on span "Edit" at bounding box center [439, 134] width 11 height 6
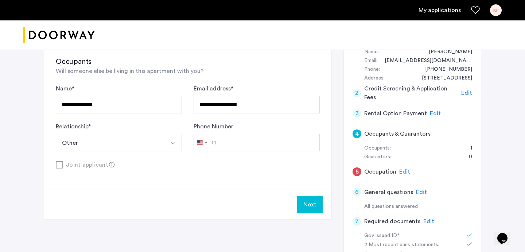
click at [408, 167] on div "Edit" at bounding box center [404, 171] width 11 height 9
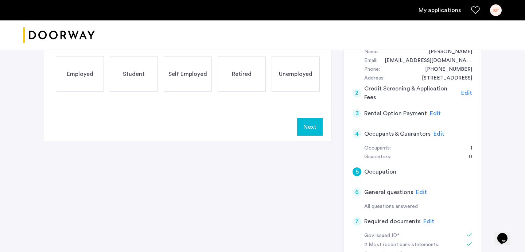
click at [435, 135] on span "Edit" at bounding box center [439, 134] width 11 height 6
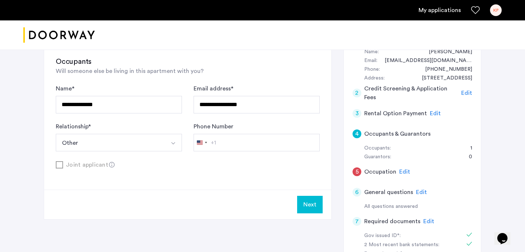
click at [405, 175] on div "Edit" at bounding box center [404, 171] width 11 height 9
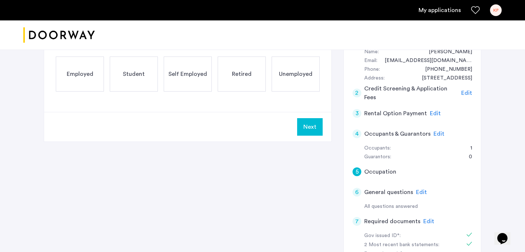
click at [82, 73] on span "Employed" at bounding box center [80, 74] width 27 height 9
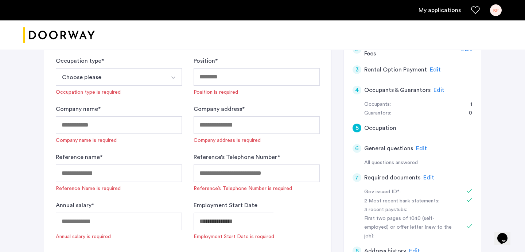
scroll to position [85, 0]
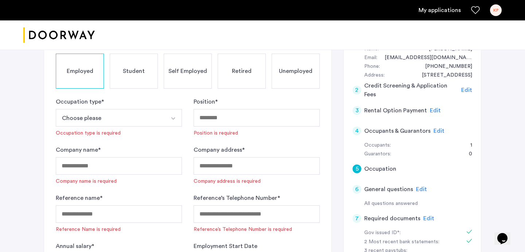
click at [97, 117] on button "Choose please" at bounding box center [110, 118] width 109 height 18
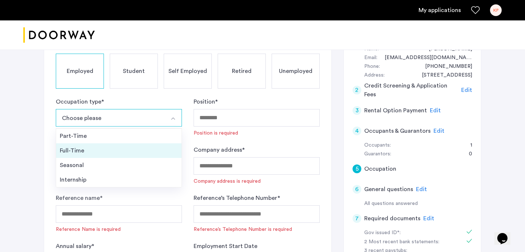
click at [93, 149] on div "Full-Time" at bounding box center [119, 150] width 118 height 9
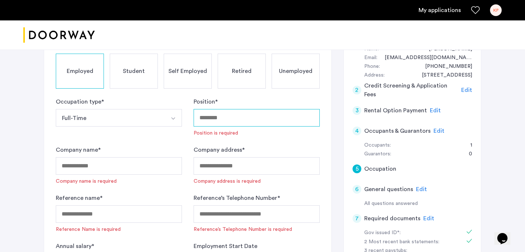
click at [230, 115] on input "Position *" at bounding box center [257, 118] width 126 height 18
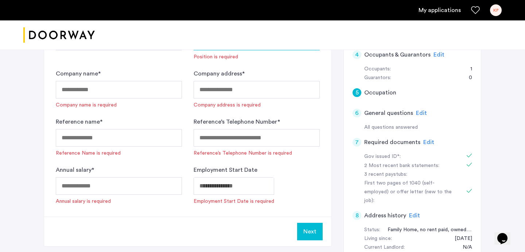
scroll to position [172, 0]
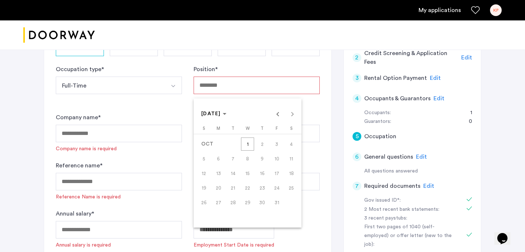
scroll to position [110, 0]
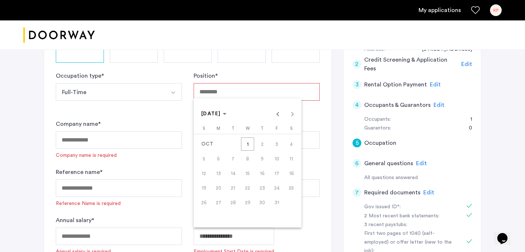
click at [288, 110] on div "[DATE] [DATE]" at bounding box center [247, 113] width 104 height 15
click at [49, 104] on div at bounding box center [262, 126] width 525 height 252
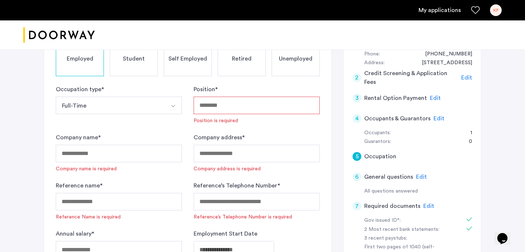
scroll to position [96, 0]
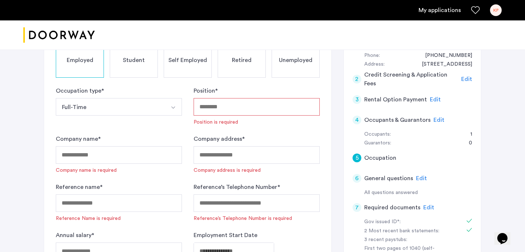
click at [225, 113] on input "Position *" at bounding box center [257, 107] width 126 height 18
type input "*"
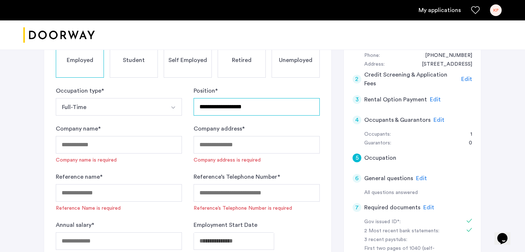
type input "**********"
click at [86, 143] on input "Company name *" at bounding box center [119, 145] width 126 height 18
type input "*"
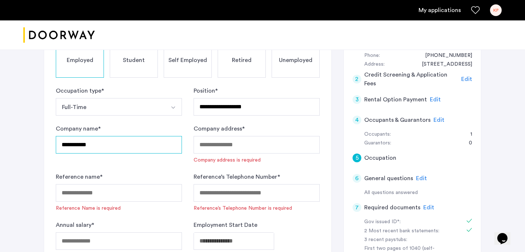
type input "**********"
click at [222, 152] on input "Company address *" at bounding box center [257, 145] width 126 height 18
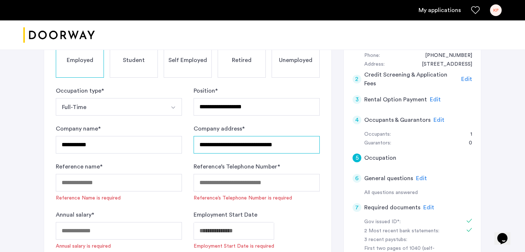
type input "**********"
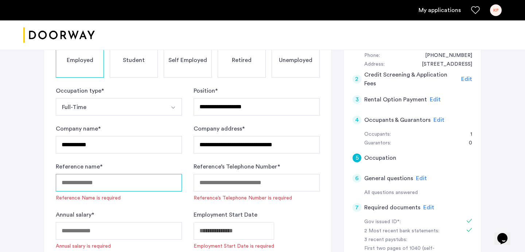
click at [67, 187] on input "Reference name *" at bounding box center [119, 183] width 126 height 18
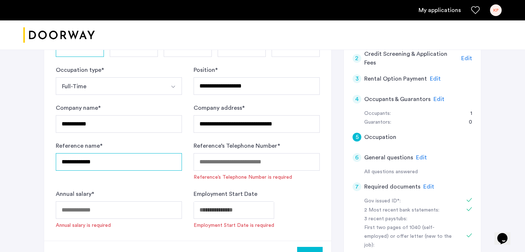
scroll to position [117, 0]
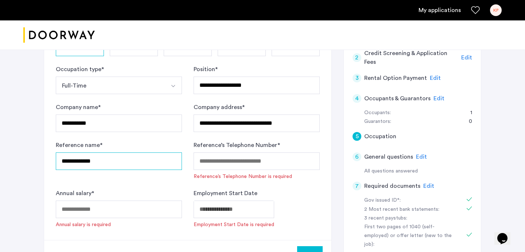
type input "**********"
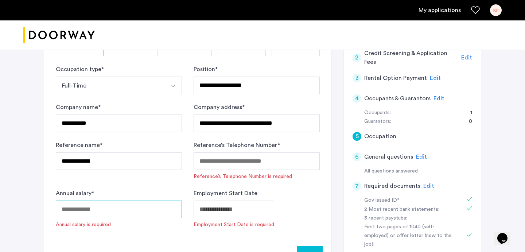
click at [148, 208] on input "Annual salary *" at bounding box center [119, 210] width 126 height 18
type input "*****"
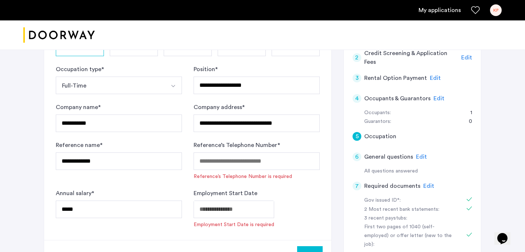
click at [173, 196] on div "Annual salary * *****" at bounding box center [119, 208] width 126 height 39
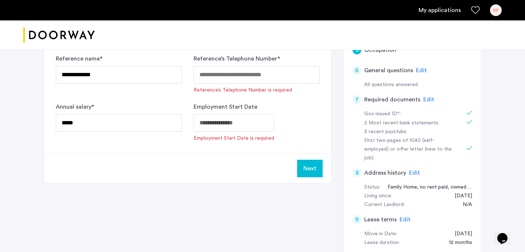
click at [319, 170] on button "Next" at bounding box center [310, 169] width 26 height 18
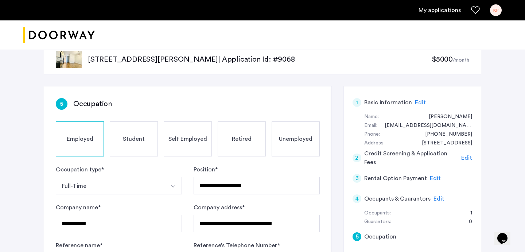
scroll to position [33, 0]
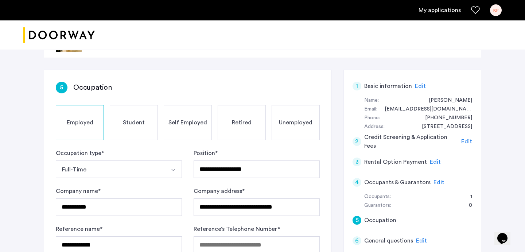
click at [436, 159] on span "Edit" at bounding box center [435, 162] width 11 height 6
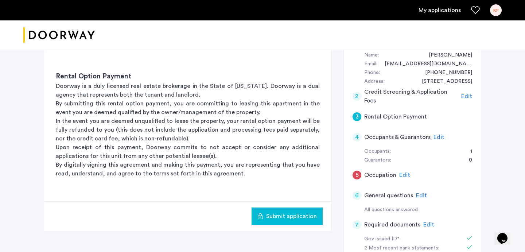
scroll to position [190, 0]
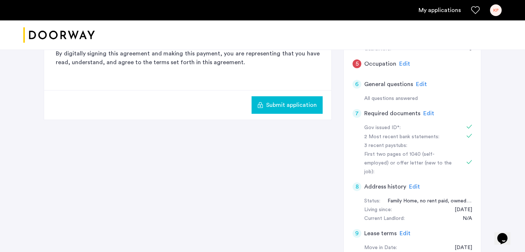
click at [284, 105] on span "Submit application" at bounding box center [291, 105] width 51 height 9
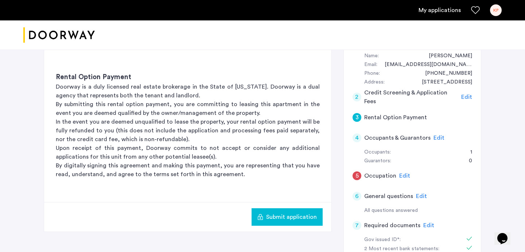
scroll to position [81, 0]
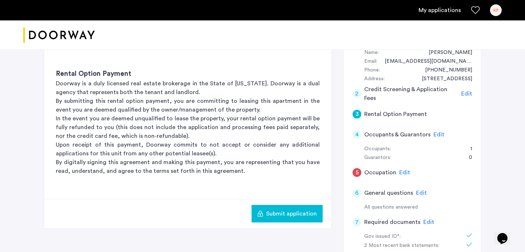
click at [434, 132] on span "Edit" at bounding box center [439, 135] width 11 height 6
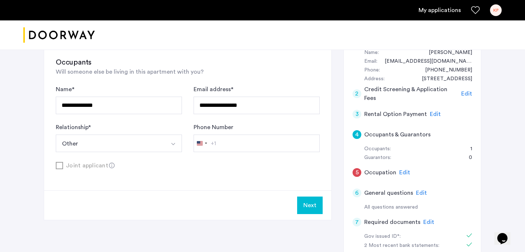
click at [405, 174] on span "Edit" at bounding box center [404, 173] width 11 height 6
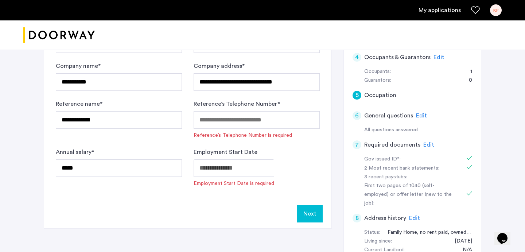
scroll to position [159, 0]
click at [235, 117] on input "Reference’s Telephone Number *" at bounding box center [257, 120] width 126 height 18
paste input "**********"
type input "**********"
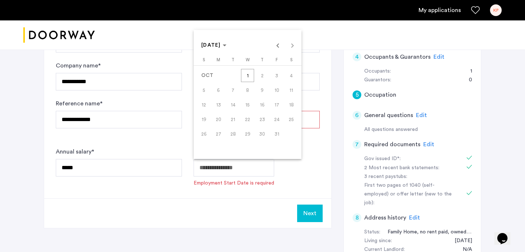
click at [245, 83] on button "1" at bounding box center [247, 75] width 15 height 15
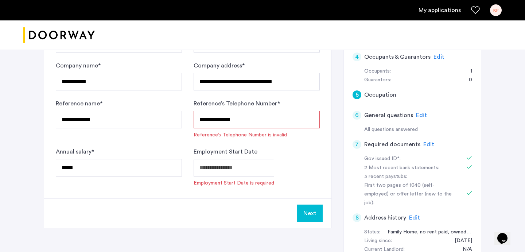
type input "**********"
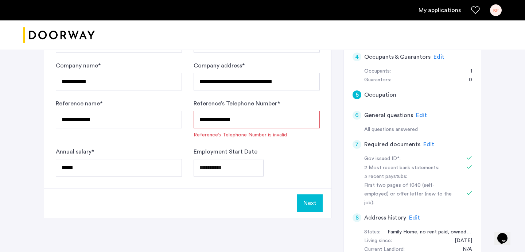
click at [244, 218] on div "**********" at bounding box center [263, 127] width 438 height 366
click at [255, 121] on input "**********" at bounding box center [257, 120] width 126 height 18
click at [213, 118] on input "**********" at bounding box center [257, 120] width 126 height 18
click at [202, 118] on input "**********" at bounding box center [257, 120] width 126 height 18
click at [221, 119] on input "**********" at bounding box center [257, 120] width 126 height 18
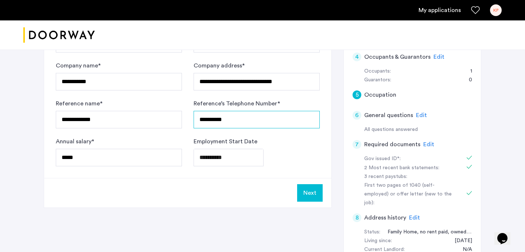
type input "**********"
click at [248, 131] on form "**********" at bounding box center [188, 94] width 264 height 143
click at [313, 197] on button "Next" at bounding box center [310, 193] width 26 height 18
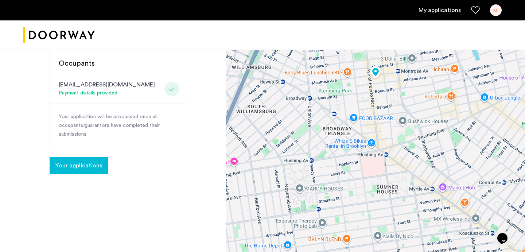
scroll to position [187, 0]
click at [80, 161] on span "Your applications" at bounding box center [78, 165] width 47 height 9
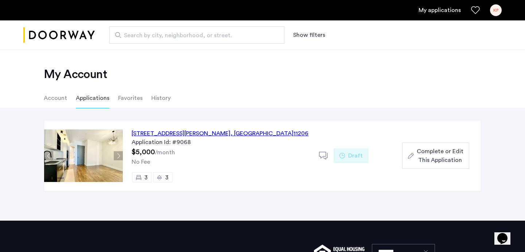
click at [443, 154] on span "Complete or Edit This Application" at bounding box center [440, 156] width 47 height 18
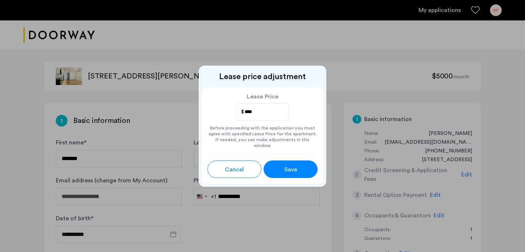
click at [286, 168] on span "Save" at bounding box center [290, 169] width 13 height 9
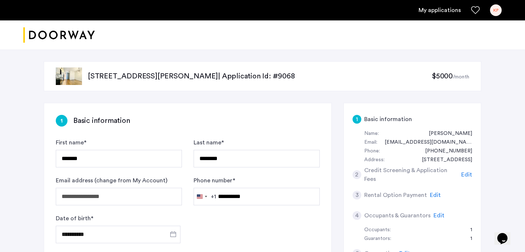
click at [451, 11] on link "My applications" at bounding box center [440, 10] width 42 height 9
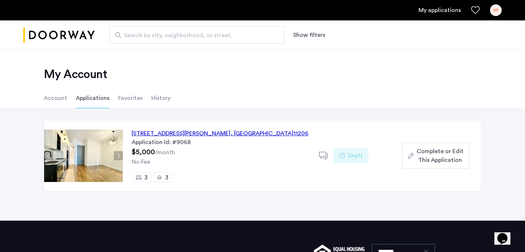
click at [210, 134] on div "[STREET_ADDRESS][PERSON_NAME]" at bounding box center [220, 133] width 177 height 9
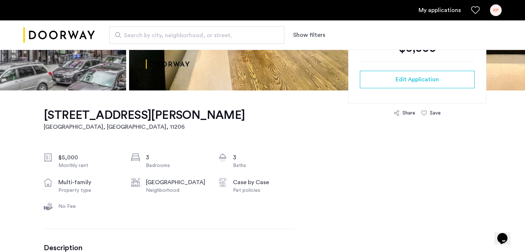
scroll to position [183, 0]
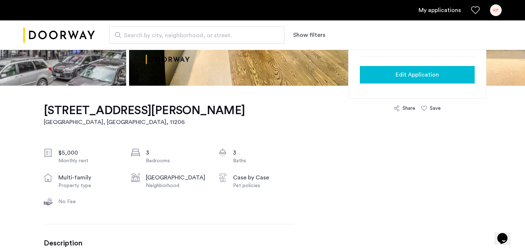
click at [394, 75] on div "Edit Application" at bounding box center [417, 74] width 103 height 9
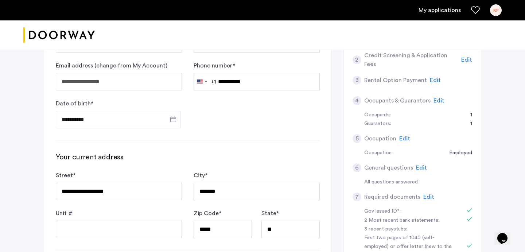
scroll to position [127, 0]
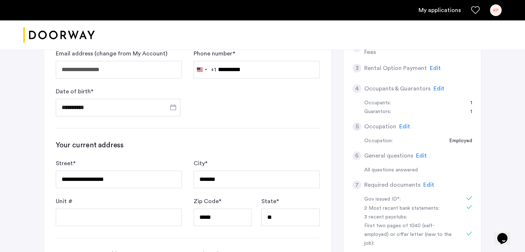
click at [434, 86] on span "Edit" at bounding box center [439, 89] width 11 height 6
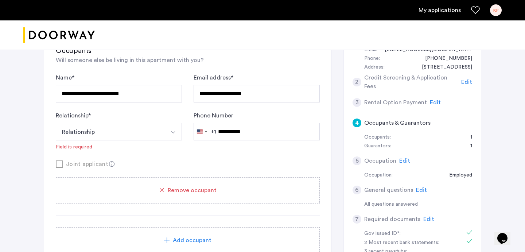
scroll to position [93, 0]
click at [160, 128] on button "Relationship" at bounding box center [110, 132] width 109 height 18
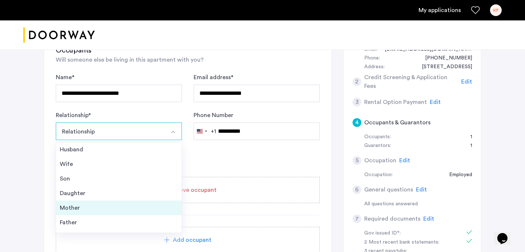
scroll to position [26, 0]
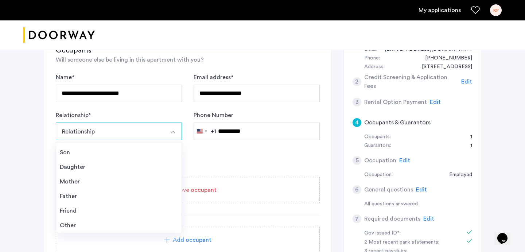
click at [112, 228] on div "Other" at bounding box center [119, 225] width 118 height 9
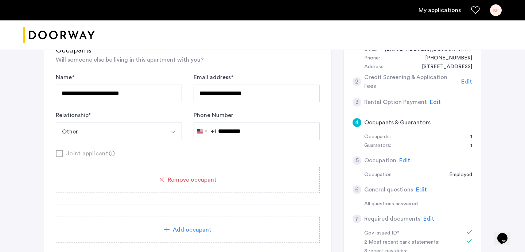
click at [0, 159] on nordpass-portal at bounding box center [0, 159] width 0 height 0
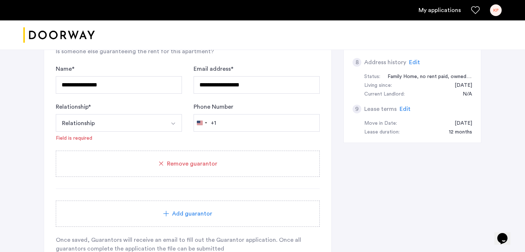
scroll to position [327, 0]
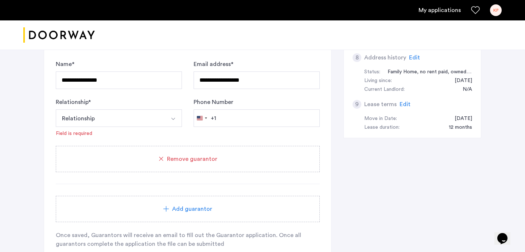
click at [132, 119] on button "Relationship" at bounding box center [110, 118] width 109 height 18
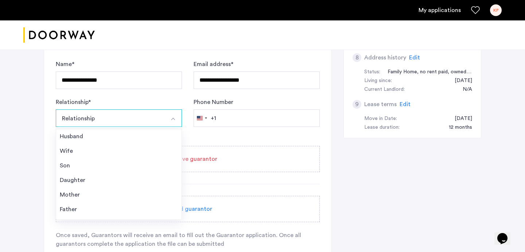
click at [33, 119] on div "**********" at bounding box center [262, 17] width 459 height 591
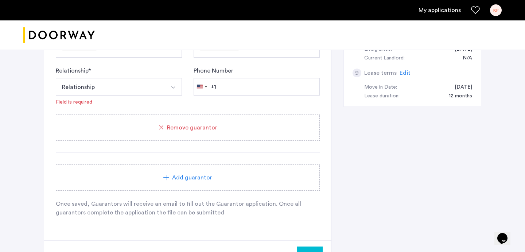
scroll to position [369, 0]
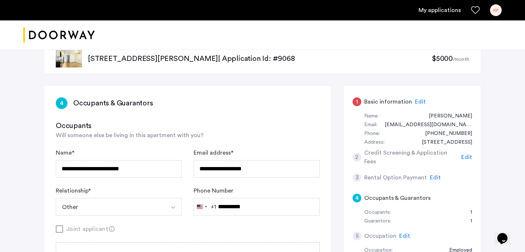
scroll to position [7, 0]
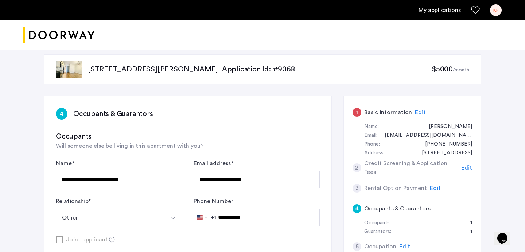
click at [417, 113] on span "Edit" at bounding box center [420, 112] width 11 height 6
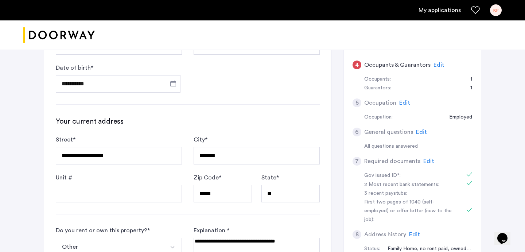
scroll to position [54, 0]
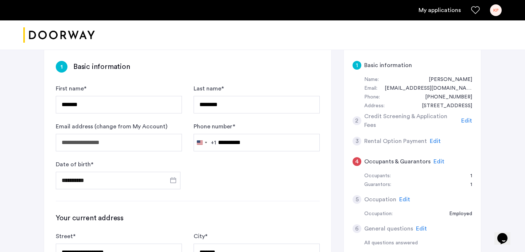
click at [464, 118] on span "Edit" at bounding box center [466, 121] width 11 height 6
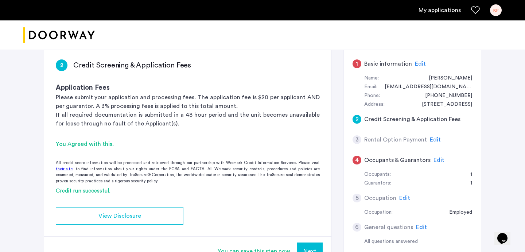
scroll to position [55, 0]
click at [425, 59] on div "1 Basic information Edit" at bounding box center [413, 64] width 120 height 20
click at [416, 60] on div "Edit" at bounding box center [420, 64] width 11 height 9
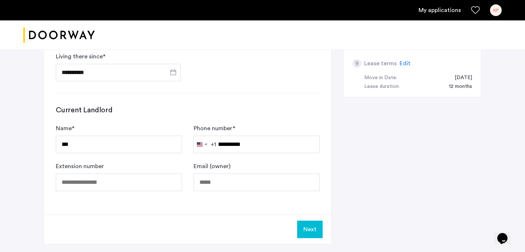
scroll to position [478, 0]
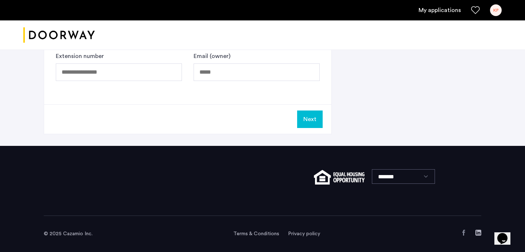
click at [313, 121] on button "Next" at bounding box center [310, 119] width 26 height 18
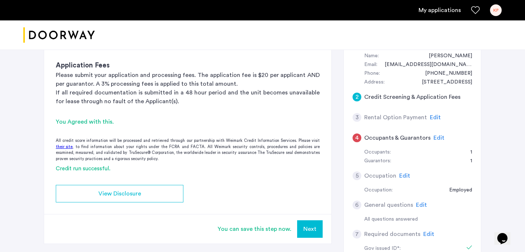
scroll to position [76, 0]
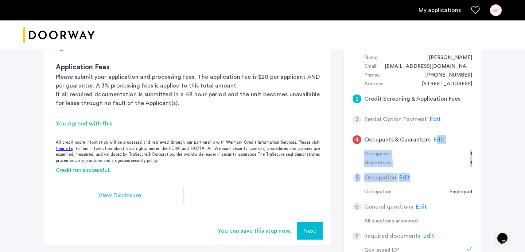
drag, startPoint x: 435, startPoint y: 140, endPoint x: 408, endPoint y: 185, distance: 52.1
click at [408, 185] on app-summary "1 Basic information Edit Name: [PERSON_NAME] Email: [EMAIL_ADDRESS][DOMAIN_NAME…" at bounding box center [413, 208] width 120 height 350
click at [403, 179] on span "Edit" at bounding box center [404, 178] width 11 height 6
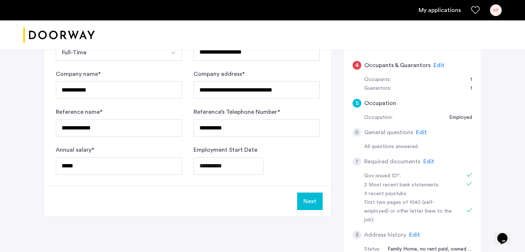
scroll to position [50, 0]
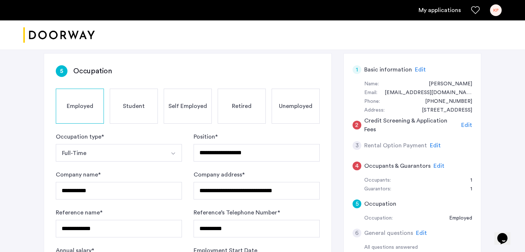
click at [466, 124] on span "Edit" at bounding box center [466, 125] width 11 height 6
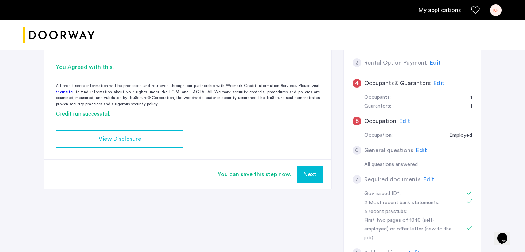
scroll to position [152, 0]
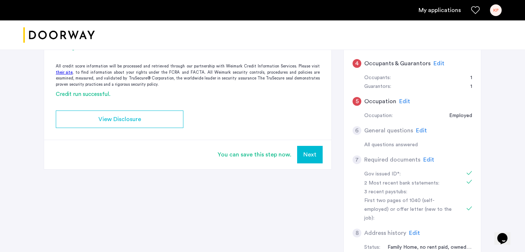
click at [313, 155] on button "Next" at bounding box center [310, 155] width 26 height 18
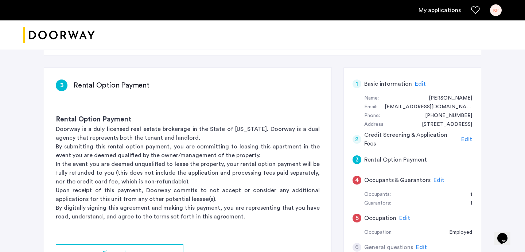
scroll to position [52, 0]
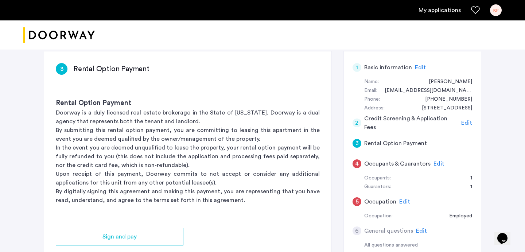
click at [404, 202] on span "Edit" at bounding box center [404, 202] width 11 height 6
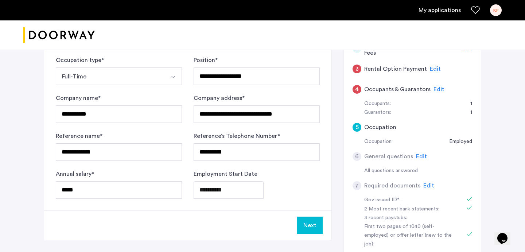
scroll to position [134, 0]
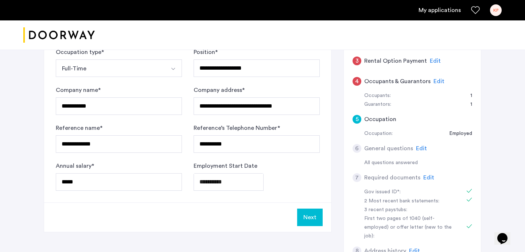
click at [305, 212] on button "Next" at bounding box center [310, 218] width 26 height 18
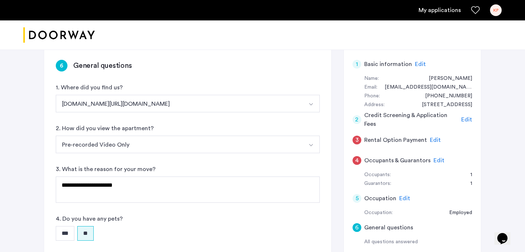
scroll to position [65, 0]
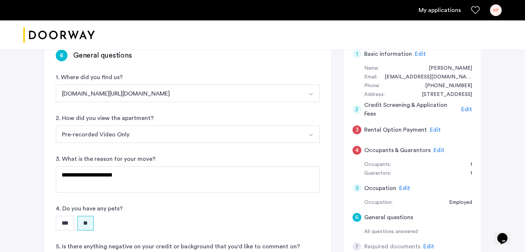
click at [434, 147] on span "Edit" at bounding box center [439, 150] width 11 height 6
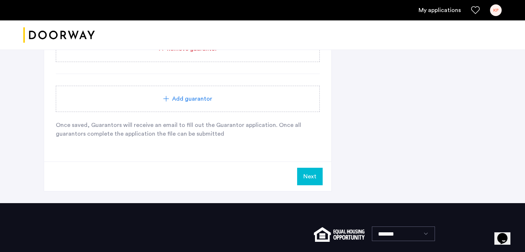
scroll to position [438, 0]
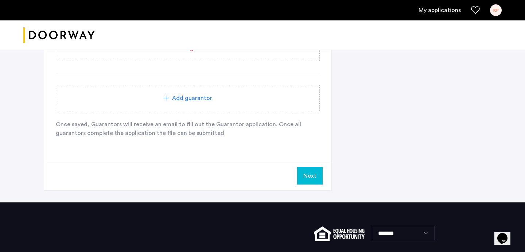
click at [316, 179] on button "Next" at bounding box center [310, 176] width 26 height 18
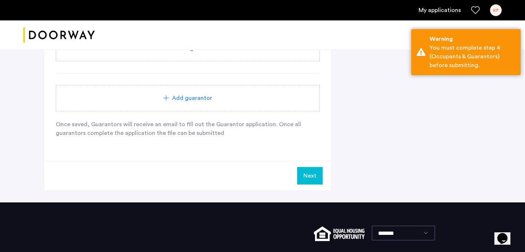
click at [316, 179] on button "Next" at bounding box center [310, 176] width 26 height 18
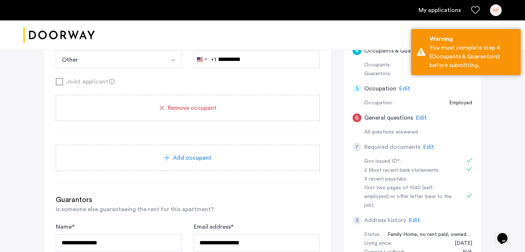
scroll to position [282, 0]
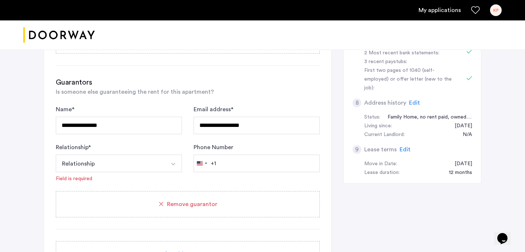
click at [98, 164] on button "Relationship" at bounding box center [110, 164] width 109 height 18
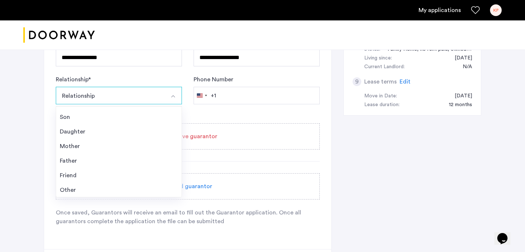
scroll to position [26, 0]
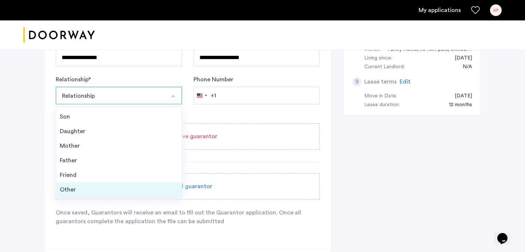
click at [91, 187] on div "Other" at bounding box center [119, 189] width 118 height 9
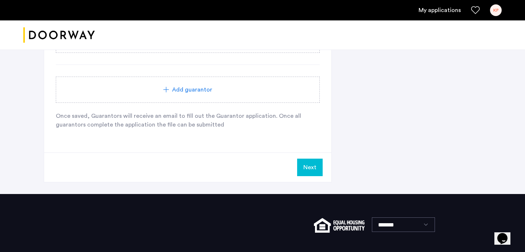
scroll to position [450, 0]
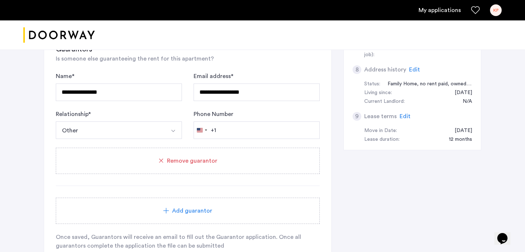
scroll to position [256, 0]
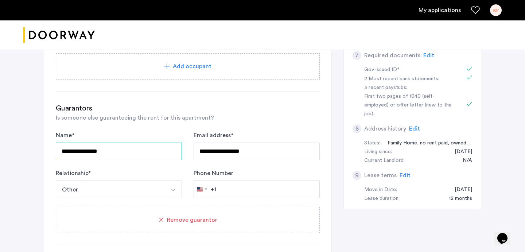
click at [128, 151] on input "**********" at bounding box center [119, 152] width 126 height 18
click at [133, 133] on div "**********" at bounding box center [119, 145] width 126 height 29
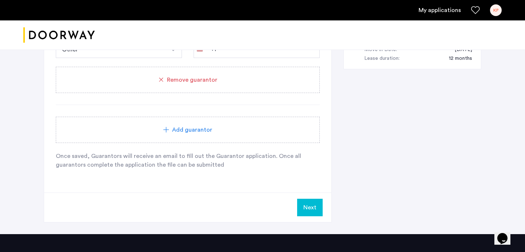
scroll to position [407, 0]
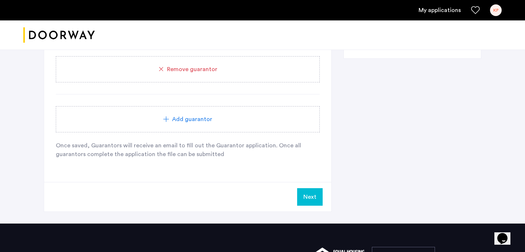
click at [306, 198] on button "Next" at bounding box center [310, 197] width 26 height 18
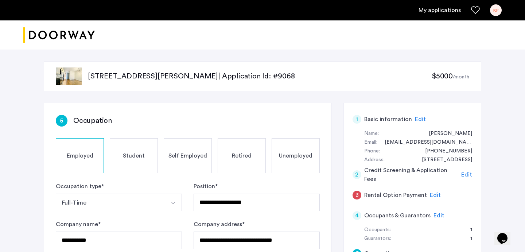
click at [430, 196] on span "Edit" at bounding box center [435, 195] width 11 height 6
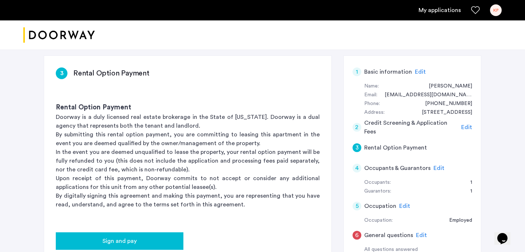
scroll to position [80, 0]
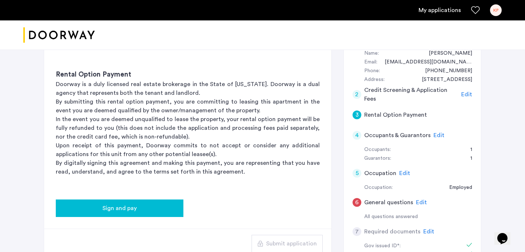
click at [154, 211] on div "Sign and pay" at bounding box center [120, 208] width 116 height 9
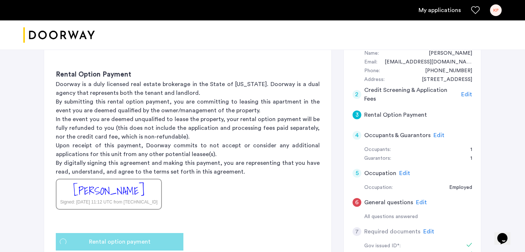
scroll to position [0, 0]
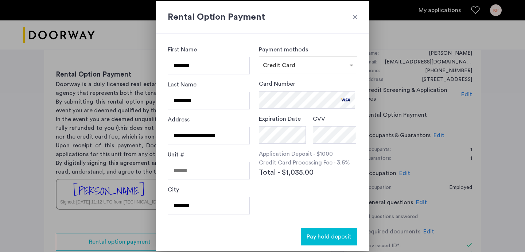
click at [290, 84] on label "Card Number" at bounding box center [277, 83] width 36 height 9
click at [319, 234] on span "Pay hold deposit" at bounding box center [329, 236] width 45 height 9
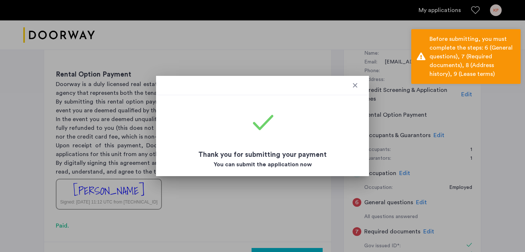
click at [357, 84] on div at bounding box center [355, 85] width 7 height 7
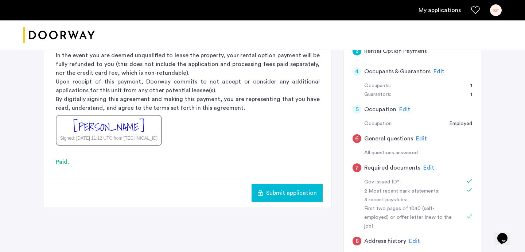
scroll to position [145, 0]
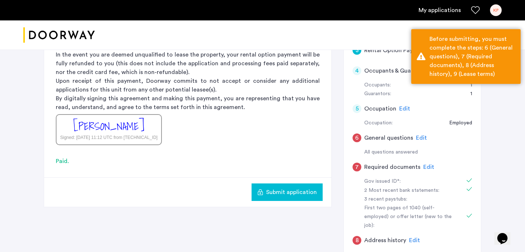
click at [418, 138] on span "Edit" at bounding box center [421, 138] width 11 height 6
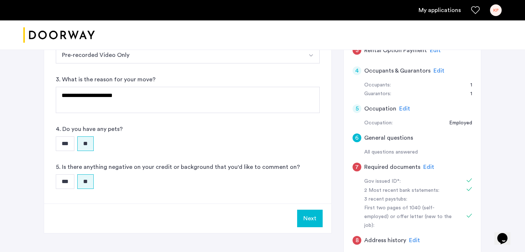
scroll to position [143, 0]
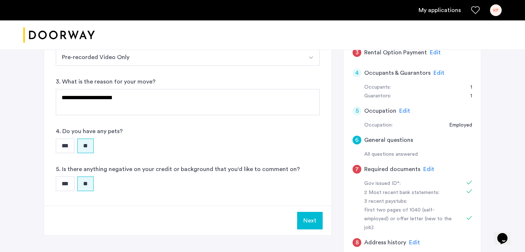
click at [301, 225] on button "Next" at bounding box center [310, 221] width 26 height 18
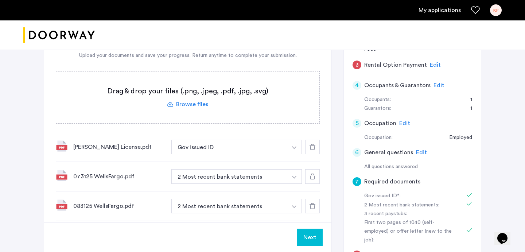
scroll to position [219, 0]
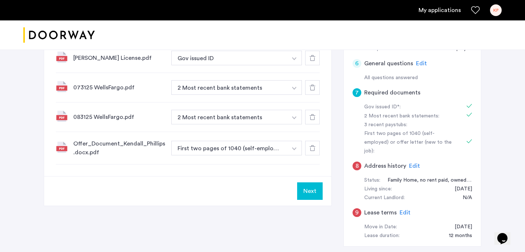
click at [416, 163] on span "Edit" at bounding box center [414, 166] width 11 height 6
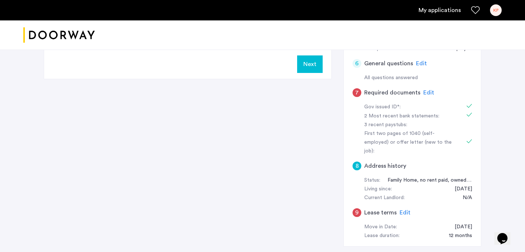
click at [311, 71] on button "Next" at bounding box center [310, 64] width 26 height 18
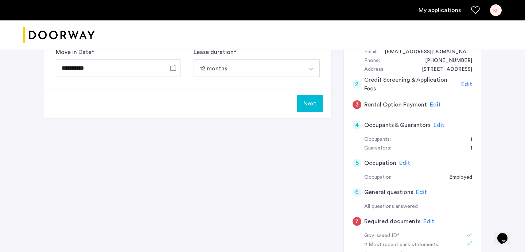
scroll to position [167, 0]
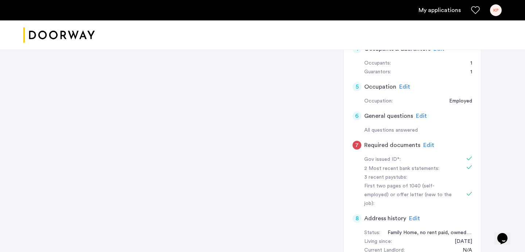
click at [429, 147] on span "Edit" at bounding box center [428, 145] width 11 height 6
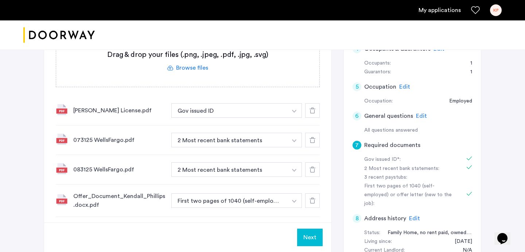
click at [306, 240] on button "Next" at bounding box center [310, 238] width 26 height 18
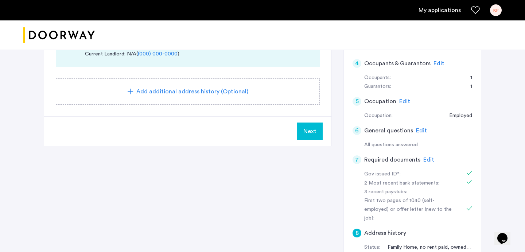
scroll to position [322, 0]
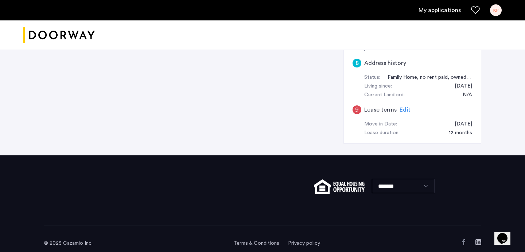
click at [404, 107] on span "Edit" at bounding box center [405, 110] width 11 height 6
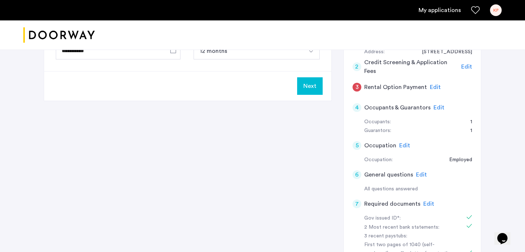
click at [317, 95] on div "Next" at bounding box center [187, 86] width 287 height 30
click at [314, 92] on button "Next" at bounding box center [310, 86] width 26 height 18
